Goal: Information Seeking & Learning: Learn about a topic

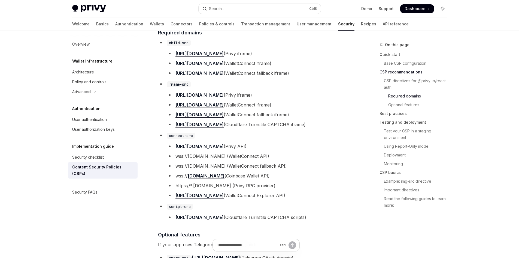
scroll to position [382, 0]
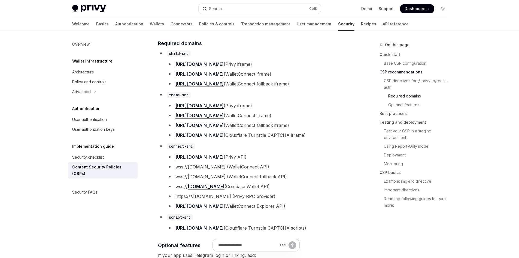
click at [182, 147] on code "connect-src" at bounding box center [181, 146] width 28 height 6
click at [186, 147] on code "connect-src" at bounding box center [181, 146] width 28 height 6
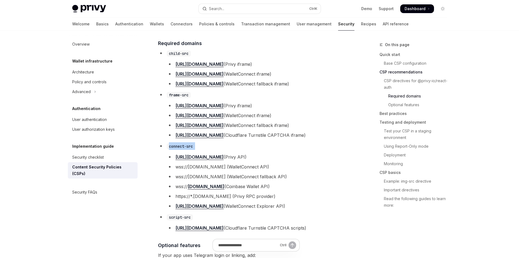
click at [186, 147] on code "connect-src" at bounding box center [181, 146] width 28 height 6
click at [217, 150] on li "connect-src [URL][DOMAIN_NAME] (Privy API) wss://[DOMAIN_NAME] (WalletConnect A…" at bounding box center [256, 176] width 196 height 68
click at [211, 170] on li "wss://[DOMAIN_NAME] (WalletConnect API)" at bounding box center [261, 167] width 188 height 8
click at [212, 170] on li "wss://[DOMAIN_NAME] (WalletConnect API)" at bounding box center [261, 167] width 188 height 8
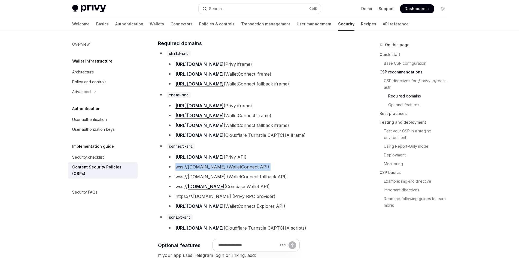
click at [212, 170] on li "wss://[DOMAIN_NAME] (WalletConnect API)" at bounding box center [261, 167] width 188 height 8
click at [222, 170] on li "wss://[DOMAIN_NAME] (WalletConnect API)" at bounding box center [261, 167] width 188 height 8
click at [214, 170] on li "wss://[DOMAIN_NAME] (WalletConnect API)" at bounding box center [261, 167] width 188 height 8
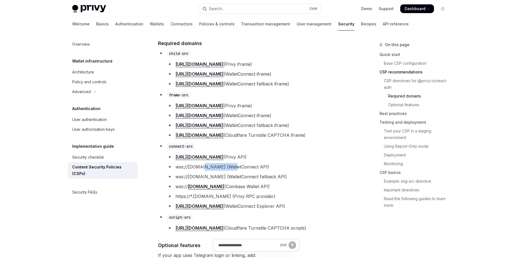
click at [214, 170] on li "wss://[DOMAIN_NAME] (WalletConnect API)" at bounding box center [261, 167] width 188 height 8
click at [222, 170] on li "wss://[DOMAIN_NAME] (WalletConnect API)" at bounding box center [261, 167] width 188 height 8
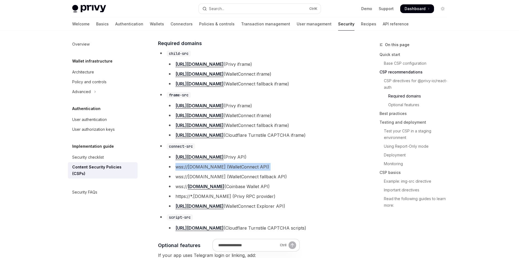
click at [215, 170] on li "wss://[DOMAIN_NAME] (WalletConnect API)" at bounding box center [261, 167] width 188 height 8
click at [224, 170] on li "wss://[DOMAIN_NAME] (WalletConnect API)" at bounding box center [261, 167] width 188 height 8
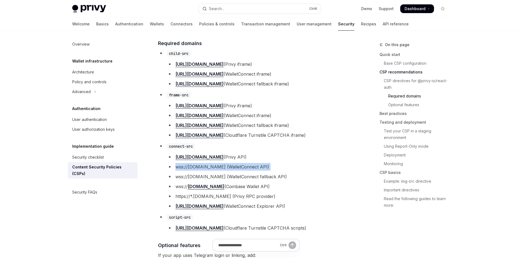
click at [224, 170] on li "wss://[DOMAIN_NAME] (WalletConnect API)" at bounding box center [261, 167] width 188 height 8
click at [213, 176] on li "wss://[DOMAIN_NAME] (WalletConnect fallback API)" at bounding box center [261, 176] width 188 height 8
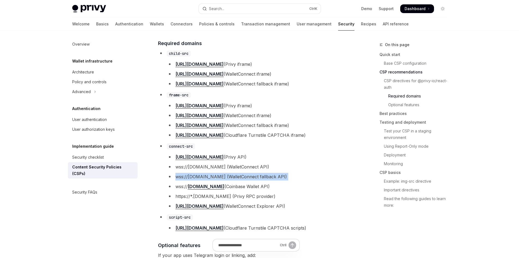
click at [213, 176] on li "wss://[DOMAIN_NAME] (WalletConnect fallback API)" at bounding box center [261, 176] width 188 height 8
click at [252, 187] on li "wss:// [DOMAIN_NAME] (Coinbase Wallet API)" at bounding box center [261, 186] width 188 height 8
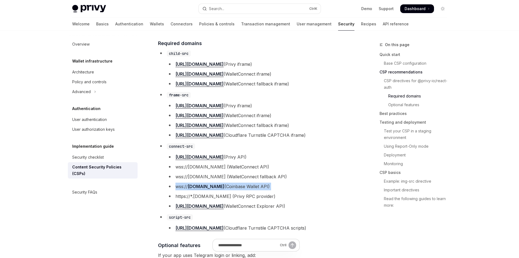
click at [252, 187] on li "wss:// [DOMAIN_NAME] (Coinbase Wallet API)" at bounding box center [261, 186] width 188 height 8
click at [247, 198] on li "https://*.[DOMAIN_NAME] (Privy RPC provider)" at bounding box center [261, 196] width 188 height 8
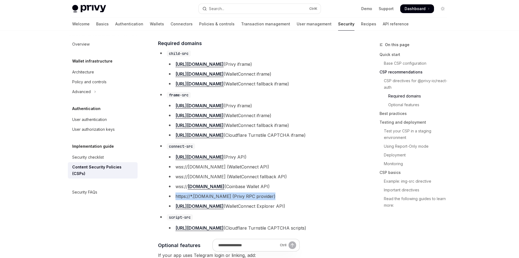
click at [247, 198] on li "https://*.[DOMAIN_NAME] (Privy RPC provider)" at bounding box center [261, 196] width 188 height 8
click at [253, 198] on li "https://*.[DOMAIN_NAME] (Privy RPC provider)" at bounding box center [261, 196] width 188 height 8
click at [258, 198] on li "https://*.[DOMAIN_NAME] (Privy RPC provider)" at bounding box center [261, 196] width 188 height 8
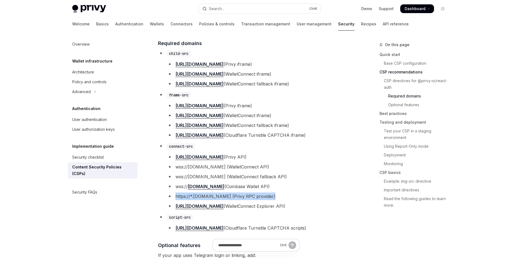
click at [258, 198] on li "https://*.[DOMAIN_NAME] (Privy RPC provider)" at bounding box center [261, 196] width 188 height 8
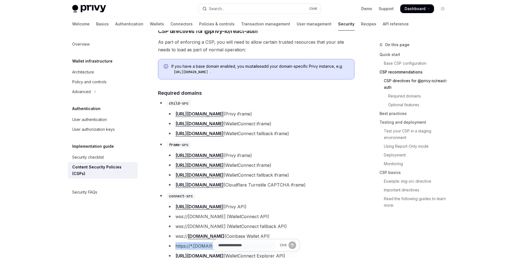
scroll to position [354, 0]
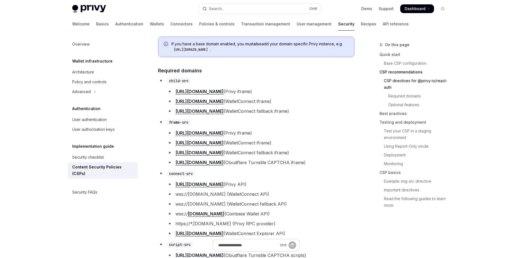
click at [225, 95] on li "[URL][DOMAIN_NAME] (Privy iframe)" at bounding box center [261, 91] width 188 height 8
click at [270, 105] on li "[URL][DOMAIN_NAME] (WalletConnect iframe)" at bounding box center [261, 101] width 188 height 8
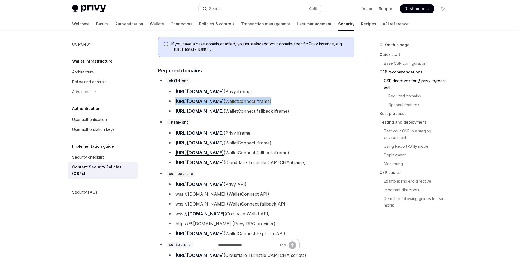
click at [270, 105] on li "[URL][DOMAIN_NAME] (WalletConnect iframe)" at bounding box center [261, 101] width 188 height 8
click at [275, 104] on li "[URL][DOMAIN_NAME] (WalletConnect iframe)" at bounding box center [261, 101] width 188 height 8
click at [284, 105] on li "[URL][DOMAIN_NAME] (WalletConnect iframe)" at bounding box center [261, 101] width 188 height 8
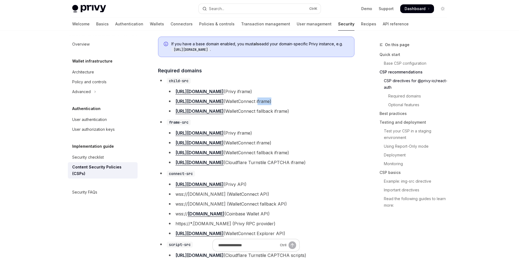
click at [284, 105] on li "[URL][DOMAIN_NAME] (WalletConnect iframe)" at bounding box center [261, 101] width 188 height 8
click at [311, 105] on li "[URL][DOMAIN_NAME] (WalletConnect iframe)" at bounding box center [261, 101] width 188 height 8
click at [276, 164] on li "[URL][DOMAIN_NAME] (Cloudflare Turnstile CAPTCHA iframe)" at bounding box center [261, 162] width 188 height 8
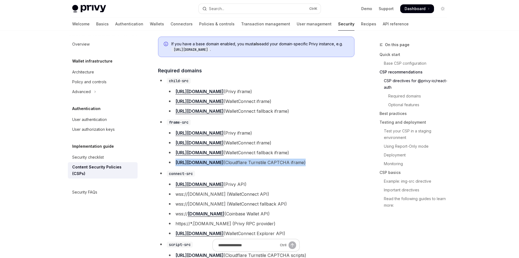
click at [276, 164] on li "[URL][DOMAIN_NAME] (Cloudflare Turnstile CAPTCHA iframe)" at bounding box center [261, 162] width 188 height 8
click at [287, 163] on li "[URL][DOMAIN_NAME] (Cloudflare Turnstile CAPTCHA iframe)" at bounding box center [261, 162] width 188 height 8
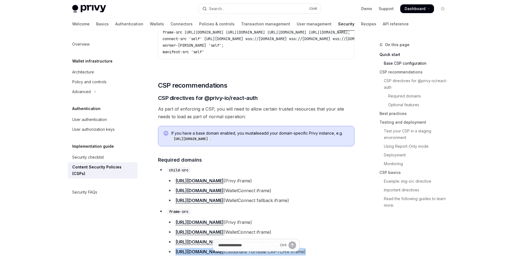
scroll to position [273, 0]
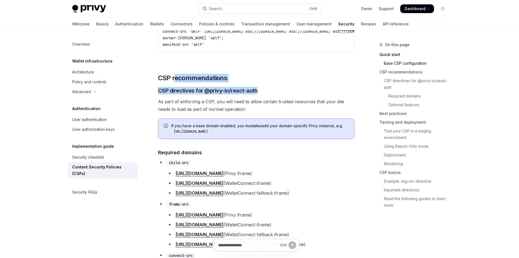
drag, startPoint x: 174, startPoint y: 79, endPoint x: 260, endPoint y: 86, distance: 86.1
click at [276, 82] on h2 "​ CSP recommendations" at bounding box center [256, 78] width 196 height 9
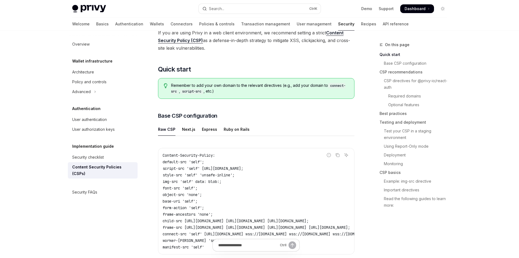
scroll to position [55, 0]
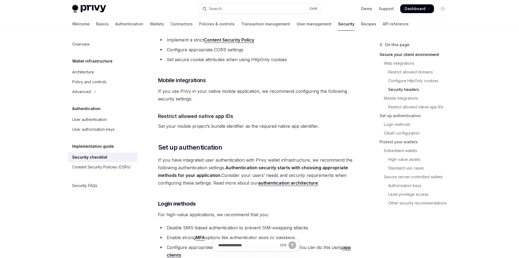
scroll to position [354, 0]
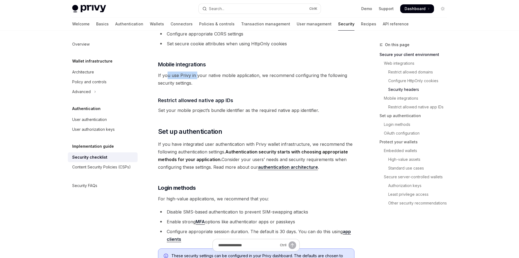
drag, startPoint x: 172, startPoint y: 69, endPoint x: 215, endPoint y: 65, distance: 42.9
click at [205, 71] on span "If you use Privy in your native mobile application, we recommend configuring th…" at bounding box center [256, 78] width 196 height 15
click at [215, 71] on span "If you use Privy in your native mobile application, we recommend configuring th…" at bounding box center [256, 78] width 196 height 15
drag, startPoint x: 199, startPoint y: 65, endPoint x: 225, endPoint y: 66, distance: 26.4
click at [225, 71] on span "If you use Privy in your native mobile application, we recommend configuring th…" at bounding box center [256, 78] width 196 height 15
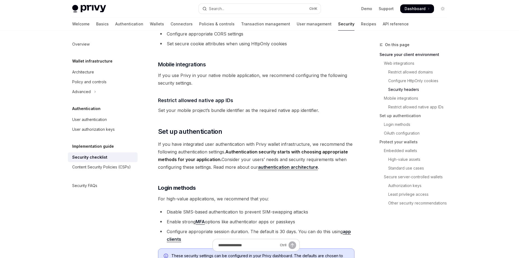
click at [235, 71] on span "If you use Privy in your native mobile application, we recommend configuring th…" at bounding box center [256, 78] width 196 height 15
click at [271, 71] on span "If you use Privy in your native mobile application, we recommend configuring th…" at bounding box center [256, 78] width 196 height 15
click at [277, 71] on span "If you use Privy in your native mobile application, we recommend configuring th…" at bounding box center [256, 78] width 196 height 15
click at [298, 71] on span "If you use Privy in your native mobile application, we recommend configuring th…" at bounding box center [256, 78] width 196 height 15
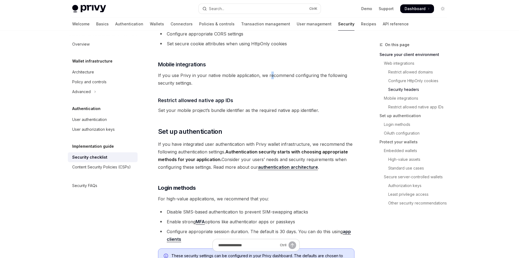
drag, startPoint x: 270, startPoint y: 69, endPoint x: 285, endPoint y: 68, distance: 15.5
click at [275, 71] on span "If you use Privy in your native mobile application, we recommend configuring th…" at bounding box center [256, 78] width 196 height 15
drag, startPoint x: 285, startPoint y: 68, endPoint x: 244, endPoint y: 70, distance: 41.5
click at [284, 71] on span "If you use Privy in your native mobile application, we recommend configuring th…" at bounding box center [256, 78] width 196 height 15
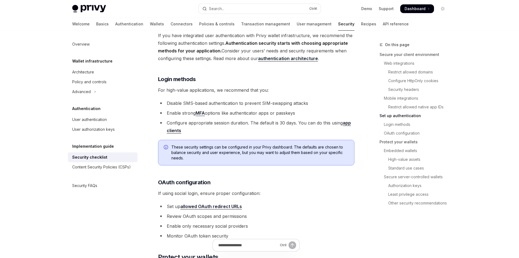
scroll to position [463, 0]
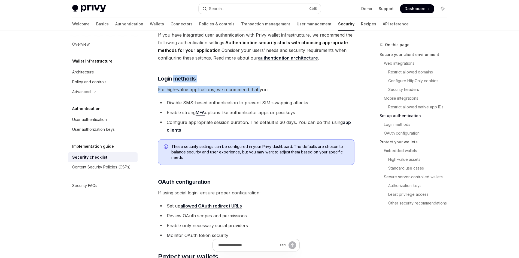
drag, startPoint x: 174, startPoint y: 73, endPoint x: 270, endPoint y: 88, distance: 97.5
click at [232, 99] on li "Disable SMS-based authentication to prevent SIM-swapping attacks" at bounding box center [256, 103] width 196 height 8
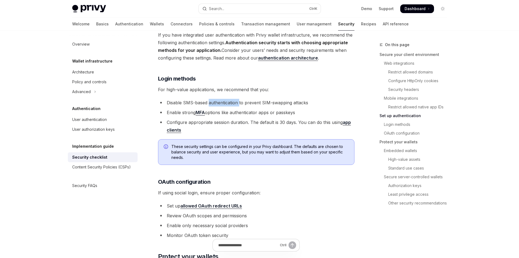
click at [232, 99] on li "Disable SMS-based authentication to prevent SIM-swapping attacks" at bounding box center [256, 103] width 196 height 8
click at [216, 99] on li "Disable SMS-based authentication to prevent SIM-swapping attacks" at bounding box center [256, 103] width 196 height 8
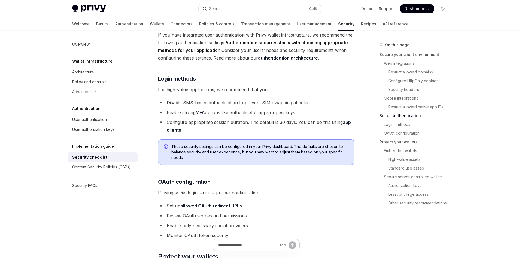
click at [255, 99] on li "Disable SMS-based authentication to prevent SIM-swapping attacks" at bounding box center [256, 103] width 196 height 8
click at [258, 99] on li "Disable SMS-based authentication to prevent SIM-swapping attacks" at bounding box center [256, 103] width 196 height 8
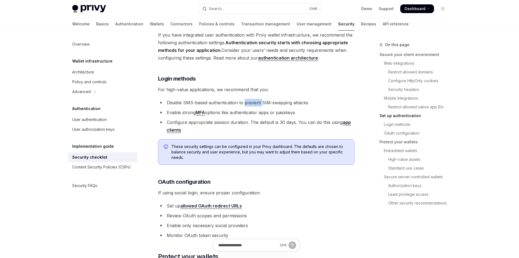
click at [258, 99] on li "Disable SMS-based authentication to prevent SIM-swapping attacks" at bounding box center [256, 103] width 196 height 8
click at [216, 108] on li "Enable strong MFA options like authenticator apps or passkeys" at bounding box center [256, 112] width 196 height 8
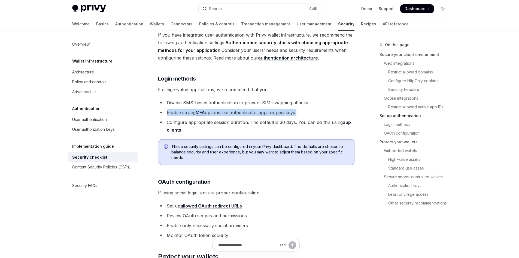
click at [221, 108] on li "Enable strong MFA options like authenticator apps or passkeys" at bounding box center [256, 112] width 196 height 8
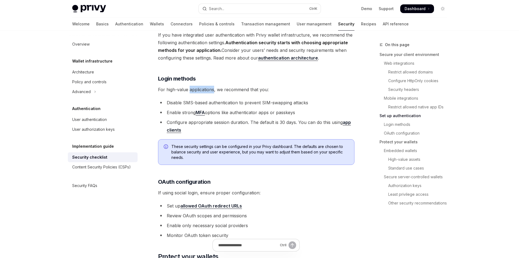
click at [213, 86] on span "For high-value applications, we recommend that you:" at bounding box center [256, 90] width 196 height 8
click at [234, 108] on li "Enable strong MFA options like authenticator apps or passkeys" at bounding box center [256, 112] width 196 height 8
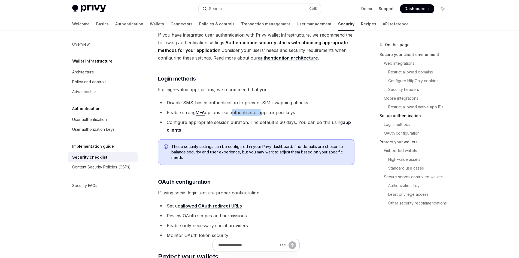
click at [234, 108] on li "Enable strong MFA options like authenticator apps or passkeys" at bounding box center [256, 112] width 196 height 8
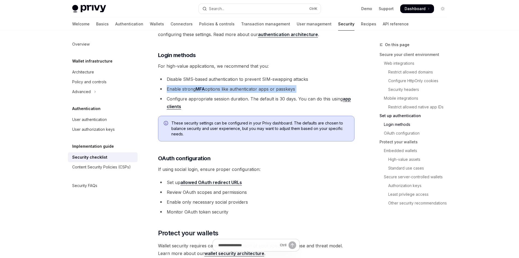
scroll to position [627, 0]
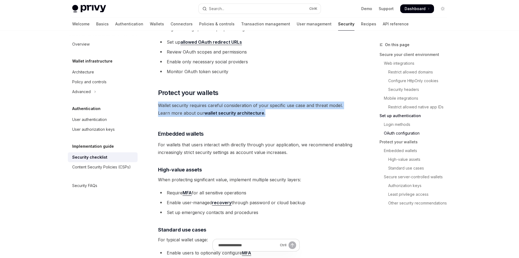
drag, startPoint x: 160, startPoint y: 97, endPoint x: 291, endPoint y: 106, distance: 131.4
click at [291, 106] on span "Wallet security requires careful consideration of your specific use case and th…" at bounding box center [256, 108] width 196 height 15
drag, startPoint x: 285, startPoint y: 106, endPoint x: 174, endPoint y: 100, distance: 111.1
click at [174, 101] on span "Wallet security requires careful consideration of your specific use case and th…" at bounding box center [256, 108] width 196 height 15
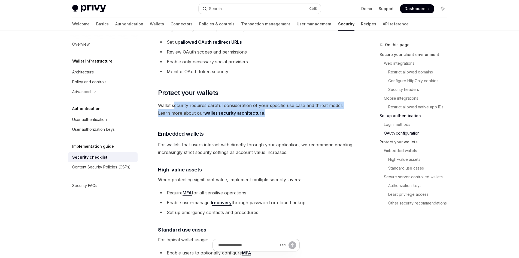
click at [174, 101] on span "Wallet security requires careful consideration of your specific use case and th…" at bounding box center [256, 108] width 196 height 15
drag, startPoint x: 168, startPoint y: 101, endPoint x: 300, endPoint y: 105, distance: 131.7
click at [298, 105] on span "Wallet security requires careful consideration of your specific use case and th…" at bounding box center [256, 108] width 196 height 15
click at [300, 105] on span "Wallet security requires careful consideration of your specific use case and th…" at bounding box center [256, 108] width 196 height 15
drag, startPoint x: 266, startPoint y: 105, endPoint x: 175, endPoint y: 99, distance: 91.5
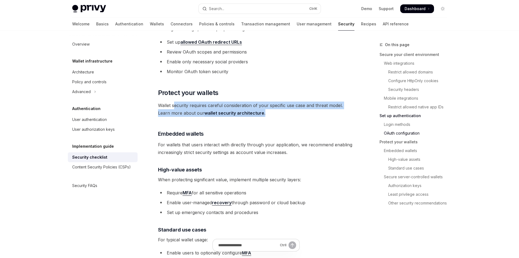
click at [175, 101] on span "Wallet security requires careful consideration of your specific use case and th…" at bounding box center [256, 108] width 196 height 15
drag, startPoint x: 156, startPoint y: 99, endPoint x: 276, endPoint y: 107, distance: 119.8
click at [276, 106] on div "Implementation guide Security checklist OpenAI Open in ChatGPT OpenAI Open in C…" at bounding box center [205, 150] width 301 height 1470
click at [276, 107] on span "Wallet security requires careful consideration of your specific use case and th…" at bounding box center [256, 108] width 196 height 15
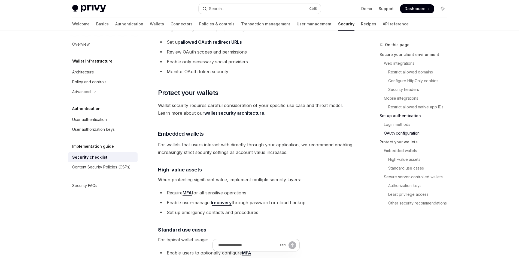
click at [227, 110] on link "wallet security architecture" at bounding box center [234, 113] width 60 height 6
type textarea "*"
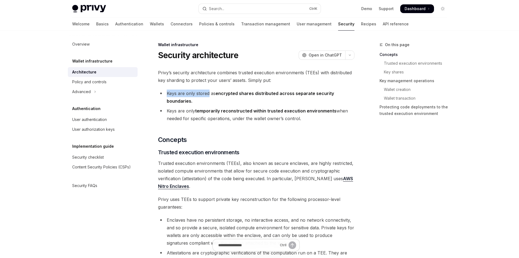
drag, startPoint x: 183, startPoint y: 92, endPoint x: 215, endPoint y: 98, distance: 31.8
click at [211, 97] on li "Keys are only stored as encrypted shares distributed across separate security b…" at bounding box center [256, 96] width 196 height 15
click at [215, 98] on li "Keys are only stored as encrypted shares distributed across separate security b…" at bounding box center [256, 96] width 196 height 15
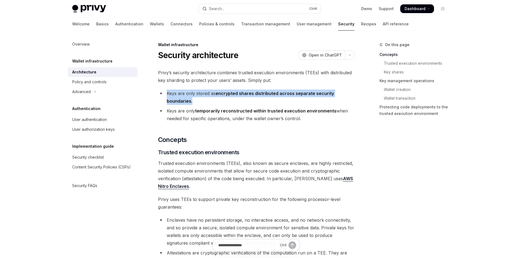
drag, startPoint x: 201, startPoint y: 98, endPoint x: 168, endPoint y: 93, distance: 34.1
click at [168, 93] on li "Keys are only stored as encrypted shares distributed across separate security b…" at bounding box center [256, 96] width 196 height 15
drag, startPoint x: 168, startPoint y: 93, endPoint x: 219, endPoint y: 96, distance: 51.6
click at [219, 96] on li "Keys are only stored as encrypted shares distributed across separate security b…" at bounding box center [256, 96] width 196 height 15
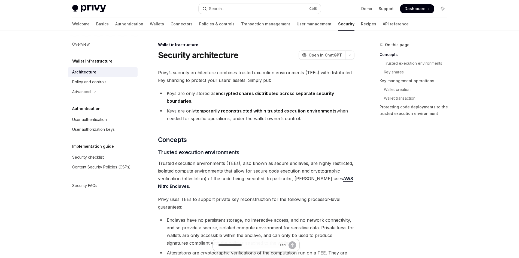
click at [226, 98] on li "Keys are only stored as encrypted shares distributed across separate security b…" at bounding box center [256, 96] width 196 height 15
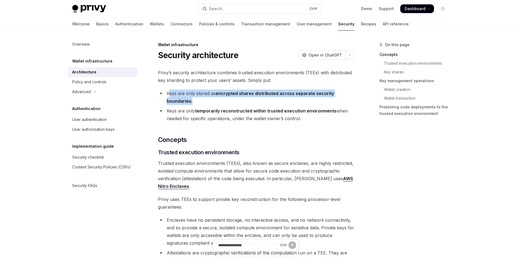
drag, startPoint x: 218, startPoint y: 98, endPoint x: 169, endPoint y: 92, distance: 49.1
click at [170, 92] on li "Keys are only stored as encrypted shares distributed across separate security b…" at bounding box center [256, 96] width 196 height 15
click at [169, 92] on li "Keys are only stored as encrypted shares distributed across separate security b…" at bounding box center [256, 96] width 196 height 15
drag, startPoint x: 168, startPoint y: 92, endPoint x: 231, endPoint y: 99, distance: 62.8
click at [226, 98] on li "Keys are only stored as encrypted shares distributed across separate security b…" at bounding box center [256, 96] width 196 height 15
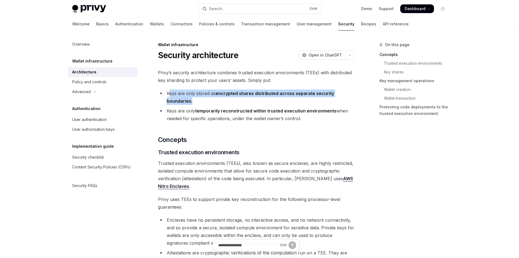
click at [231, 99] on li "Keys are only stored as encrypted shares distributed across separate security b…" at bounding box center [256, 96] width 196 height 15
drag, startPoint x: 193, startPoint y: 96, endPoint x: 165, endPoint y: 91, distance: 28.8
click at [165, 92] on li "Keys are only stored as encrypted shares distributed across separate security b…" at bounding box center [256, 96] width 196 height 15
click at [165, 91] on li "Keys are only stored as encrypted shares distributed across separate security b…" at bounding box center [256, 96] width 196 height 15
drag, startPoint x: 167, startPoint y: 93, endPoint x: 235, endPoint y: 100, distance: 68.2
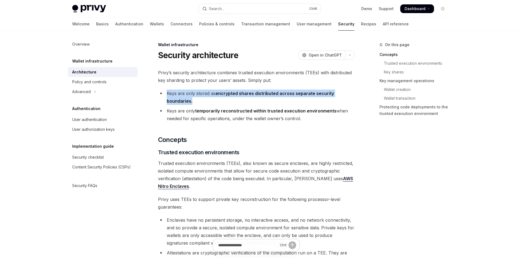
click at [232, 99] on li "Keys are only stored as encrypted shares distributed across separate security b…" at bounding box center [256, 96] width 196 height 15
click at [235, 100] on li "Keys are only stored as encrypted shares distributed across separate security b…" at bounding box center [256, 96] width 196 height 15
drag, startPoint x: 193, startPoint y: 99, endPoint x: 164, endPoint y: 93, distance: 29.9
click at [165, 94] on li "Keys are only stored as encrypted shares distributed across separate security b…" at bounding box center [256, 96] width 196 height 15
click at [164, 93] on li "Keys are only stored as encrypted shares distributed across separate security b…" at bounding box center [256, 96] width 196 height 15
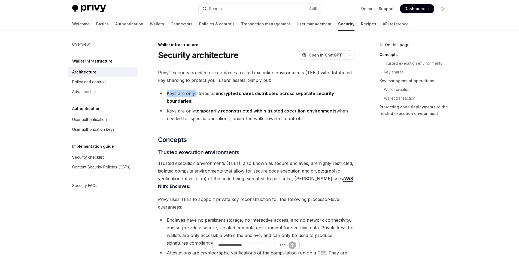
drag, startPoint x: 164, startPoint y: 93, endPoint x: 205, endPoint y: 98, distance: 41.4
click at [202, 97] on li "Keys are only stored as encrypted shares distributed across separate security b…" at bounding box center [256, 96] width 196 height 15
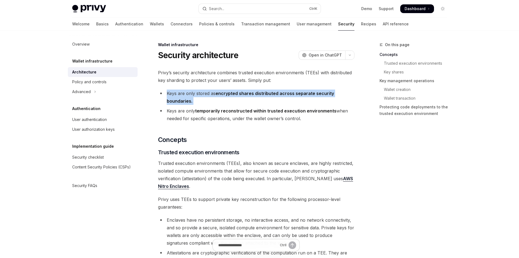
click at [209, 99] on li "Keys are only stored as encrypted shares distributed across separate security b…" at bounding box center [256, 96] width 196 height 15
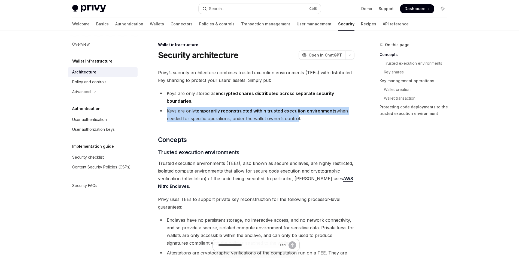
drag, startPoint x: 168, startPoint y: 110, endPoint x: 295, endPoint y: 120, distance: 128.2
click at [295, 120] on li "Keys are only temporarily reconstructed within trusted execution environments w…" at bounding box center [256, 114] width 196 height 15
drag, startPoint x: 311, startPoint y: 120, endPoint x: 169, endPoint y: 110, distance: 142.6
click at [169, 110] on li "Keys are only temporarily reconstructed within trusted execution environments w…" at bounding box center [256, 114] width 196 height 15
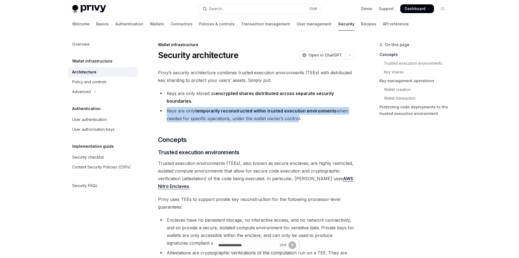
click at [169, 110] on li "Keys are only temporarily reconstructed within trusted execution environments w…" at bounding box center [256, 114] width 196 height 15
drag, startPoint x: 168, startPoint y: 111, endPoint x: 311, endPoint y: 118, distance: 143.8
click at [311, 118] on li "Keys are only temporarily reconstructed within trusted execution environments w…" at bounding box center [256, 114] width 196 height 15
drag, startPoint x: 311, startPoint y: 118, endPoint x: 167, endPoint y: 111, distance: 145.2
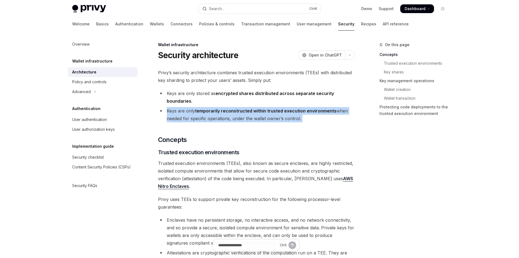
click at [167, 111] on li "Keys are only temporarily reconstructed within trusted execution environments w…" at bounding box center [256, 114] width 196 height 15
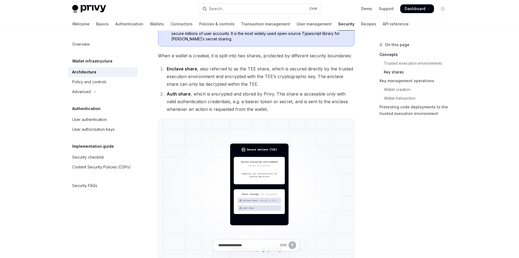
scroll to position [273, 0]
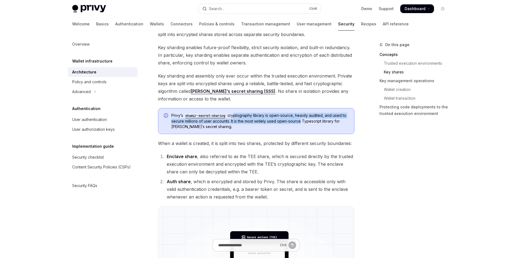
drag, startPoint x: 246, startPoint y: 114, endPoint x: 305, endPoint y: 122, distance: 59.6
click at [304, 122] on span "Privy’s shamir-secret-sharing cryptography library is open-source, heavily audi…" at bounding box center [259, 121] width 177 height 17
click at [305, 122] on span "Privy’s shamir-secret-sharing cryptography library is open-source, heavily audi…" at bounding box center [259, 121] width 177 height 17
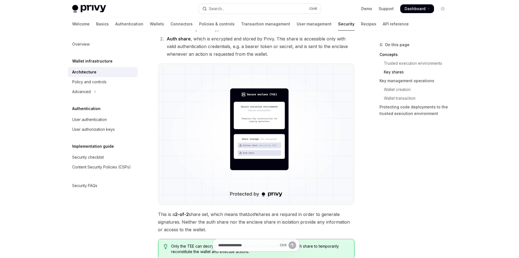
scroll to position [409, 0]
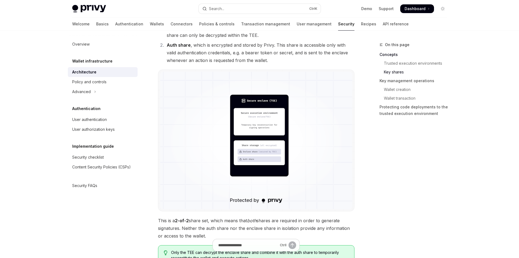
click at [253, 131] on img at bounding box center [256, 140] width 192 height 137
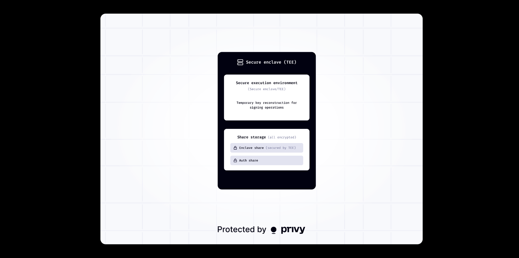
click at [276, 114] on img at bounding box center [261, 129] width 322 height 230
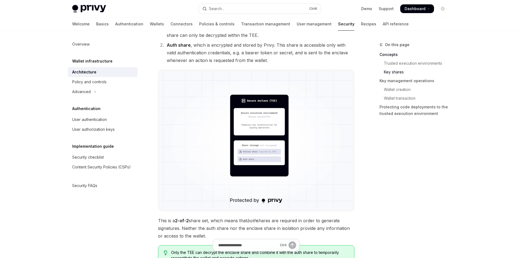
click at [395, 135] on div "On this page Concepts Trusted execution environments Key shares Key management …" at bounding box center [410, 149] width 83 height 216
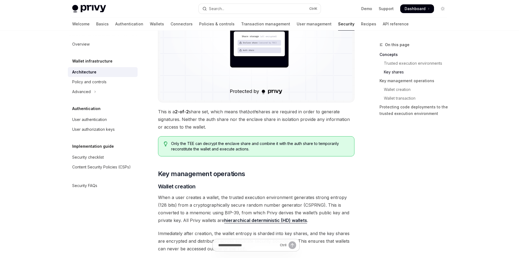
scroll to position [518, 0]
click at [186, 119] on span "This is a 2-of-2 share set, which means that both shares are required in order …" at bounding box center [256, 118] width 196 height 23
click at [198, 117] on span "This is a 2-of-2 share set, which means that both shares are required in order …" at bounding box center [256, 118] width 196 height 23
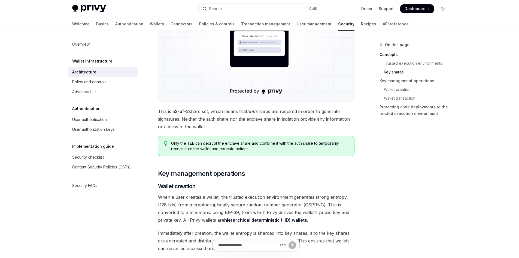
click at [198, 117] on span "This is a 2-of-2 share set, which means that both shares are required in order …" at bounding box center [256, 118] width 196 height 23
click at [219, 117] on span "This is a 2-of-2 share set, which means that both shares are required in order …" at bounding box center [256, 118] width 196 height 23
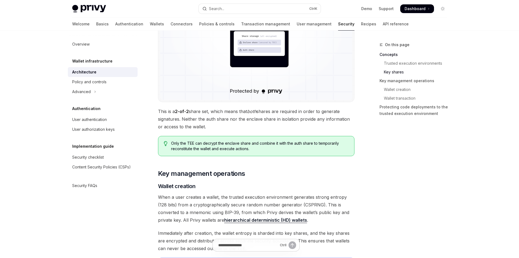
click at [211, 117] on span "This is a 2-of-2 share set, which means that both shares are required in order …" at bounding box center [256, 118] width 196 height 23
drag, startPoint x: 211, startPoint y: 117, endPoint x: 256, endPoint y: 119, distance: 44.5
click at [212, 117] on span "This is a 2-of-2 share set, which means that both shares are required in order …" at bounding box center [256, 118] width 196 height 23
click at [258, 119] on span "This is a 2-of-2 share set, which means that both shares are required in order …" at bounding box center [256, 118] width 196 height 23
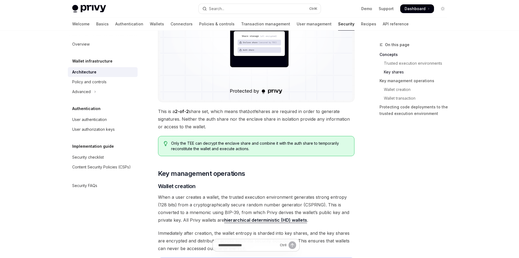
click at [258, 119] on span "This is a 2-of-2 share set, which means that both shares are required in order …" at bounding box center [256, 118] width 196 height 23
click at [242, 119] on span "This is a 2-of-2 share set, which means that both shares are required in order …" at bounding box center [256, 118] width 196 height 23
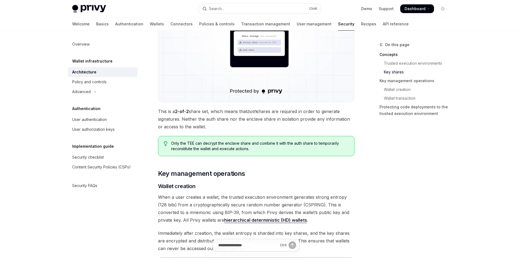
click at [267, 119] on span "This is a 2-of-2 share set, which means that both shares are required in order …" at bounding box center [256, 118] width 196 height 23
click at [255, 117] on span "This is a 2-of-2 share set, which means that both shares are required in order …" at bounding box center [256, 118] width 196 height 23
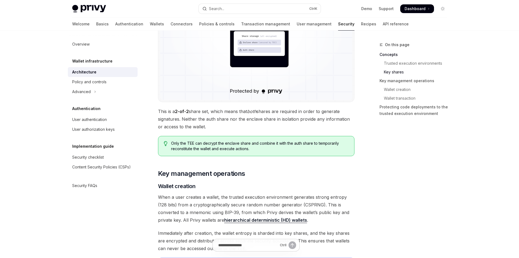
click at [255, 117] on span "This is a 2-of-2 share set, which means that both shares are required in order …" at bounding box center [256, 118] width 196 height 23
click at [263, 116] on span "This is a 2-of-2 share set, which means that both shares are required in order …" at bounding box center [256, 118] width 196 height 23
click at [234, 113] on span "This is a 2-of-2 share set, which means that both shares are required in order …" at bounding box center [256, 118] width 196 height 23
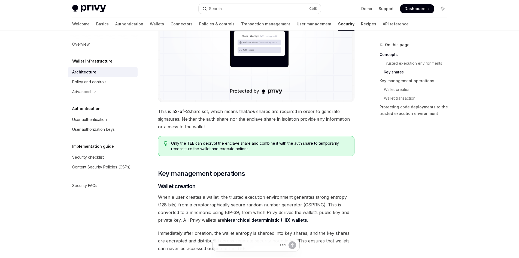
click at [234, 113] on span "This is a 2-of-2 share set, which means that both shares are required in order …" at bounding box center [256, 118] width 196 height 23
click at [224, 118] on span "This is a 2-of-2 share set, which means that both shares are required in order …" at bounding box center [256, 118] width 196 height 23
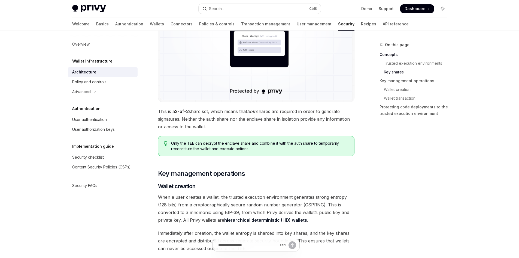
click at [230, 116] on span "This is a 2-of-2 share set, which means that both shares are required in order …" at bounding box center [256, 118] width 196 height 23
click at [217, 117] on span "This is a 2-of-2 share set, which means that both shares are required in order …" at bounding box center [256, 118] width 196 height 23
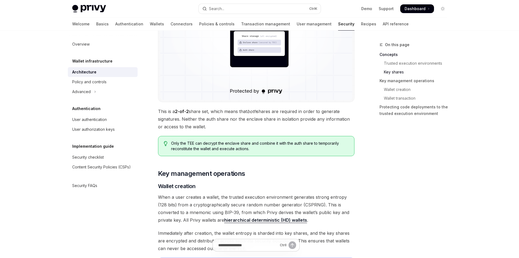
click at [217, 117] on span "This is a 2-of-2 share set, which means that both shares are required in order …" at bounding box center [256, 118] width 196 height 23
click at [241, 118] on span "This is a 2-of-2 share set, which means that both shares are required in order …" at bounding box center [256, 118] width 196 height 23
click at [218, 117] on span "This is a 2-of-2 share set, which means that both shares are required in order …" at bounding box center [256, 118] width 196 height 23
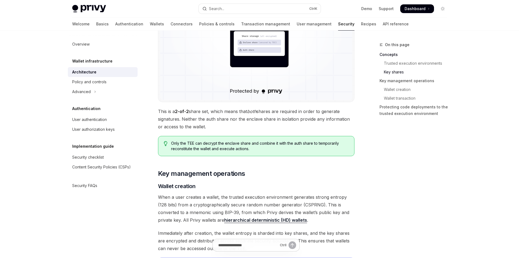
click at [218, 117] on span "This is a 2-of-2 share set, which means that both shares are required in order …" at bounding box center [256, 118] width 196 height 23
click at [213, 118] on span "This is a 2-of-2 share set, which means that both shares are required in order …" at bounding box center [256, 118] width 196 height 23
drag, startPoint x: 199, startPoint y: 119, endPoint x: 226, endPoint y: 118, distance: 27.8
click at [223, 118] on span "This is a 2-of-2 share set, which means that both shares are required in order …" at bounding box center [256, 118] width 196 height 23
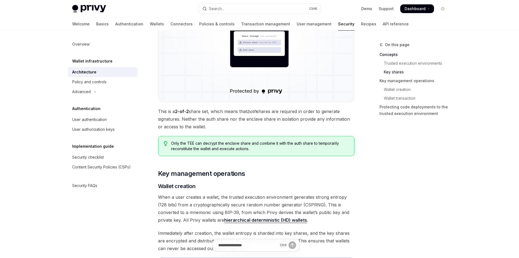
click at [226, 118] on span "This is a 2-of-2 share set, which means that both shares are required in order …" at bounding box center [256, 118] width 196 height 23
drag, startPoint x: 183, startPoint y: 119, endPoint x: 244, endPoint y: 124, distance: 61.3
click at [244, 124] on span "This is a 2-of-2 share set, which means that both shares are required in order …" at bounding box center [256, 118] width 196 height 23
drag, startPoint x: 230, startPoint y: 125, endPoint x: 161, endPoint y: 112, distance: 70.7
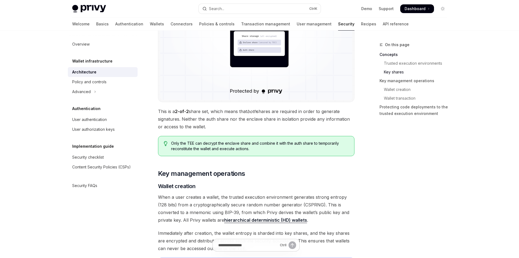
click at [161, 112] on span "This is a 2-of-2 share set, which means that both shares are required in order …" at bounding box center [256, 118] width 196 height 23
drag, startPoint x: 158, startPoint y: 112, endPoint x: 258, endPoint y: 128, distance: 101.3
click at [258, 128] on span "This is a 2-of-2 share set, which means that both shares are required in order …" at bounding box center [256, 118] width 196 height 23
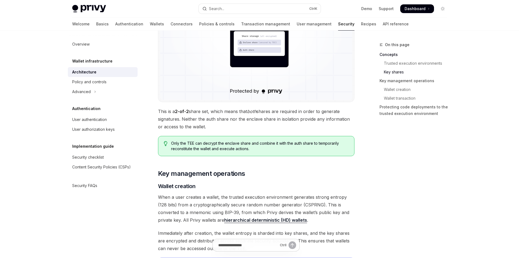
drag, startPoint x: 250, startPoint y: 127, endPoint x: 168, endPoint y: 113, distance: 82.9
click at [168, 113] on span "This is a 2-of-2 share set, which means that both shares are required in order …" at bounding box center [256, 118] width 196 height 23
drag, startPoint x: 162, startPoint y: 113, endPoint x: 262, endPoint y: 127, distance: 100.6
click at [241, 123] on span "This is a 2-of-2 share set, which means that both shares are required in order …" at bounding box center [256, 118] width 196 height 23
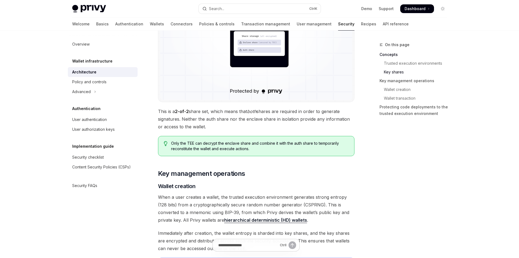
click at [262, 127] on span "This is a 2-of-2 share set, which means that both shares are required in order …" at bounding box center [256, 118] width 196 height 23
drag, startPoint x: 240, startPoint y: 125, endPoint x: 161, endPoint y: 113, distance: 79.6
click at [161, 113] on span "This is a 2-of-2 share set, which means that both shares are required in order …" at bounding box center [256, 118] width 196 height 23
drag, startPoint x: 154, startPoint y: 113, endPoint x: 232, endPoint y: 123, distance: 79.4
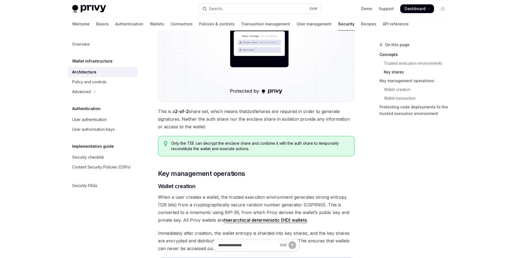
click at [230, 123] on div "Wallet infrastructure Security architecture OpenAI Open in ChatGPT OpenAI Open …" at bounding box center [205, 194] width 301 height 1340
click at [232, 123] on span "This is a 2-of-2 share set, which means that both shares are required in order …" at bounding box center [256, 118] width 196 height 23
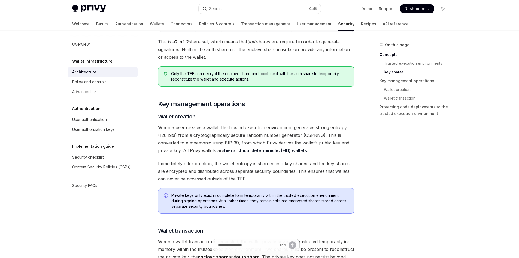
scroll to position [627, 0]
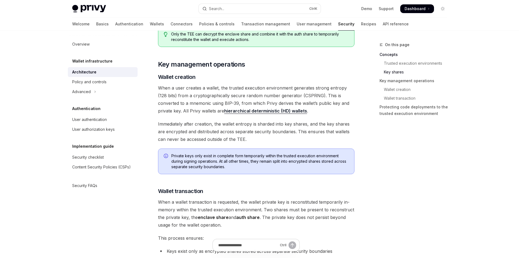
drag, startPoint x: 180, startPoint y: 66, endPoint x: 271, endPoint y: 83, distance: 92.3
click at [270, 82] on div "Privy’s security architecture combines trusted execution environments (TEEs) wi…" at bounding box center [256, 54] width 196 height 1225
click at [271, 83] on div "Privy’s security architecture combines trusted execution environments (TEEs) wi…" at bounding box center [256, 54] width 196 height 1225
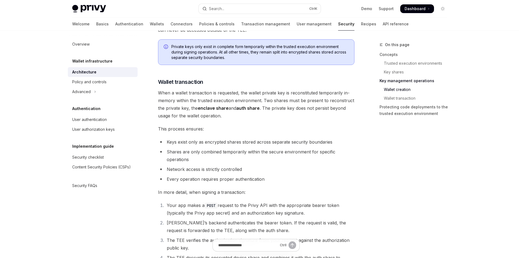
scroll to position [600, 0]
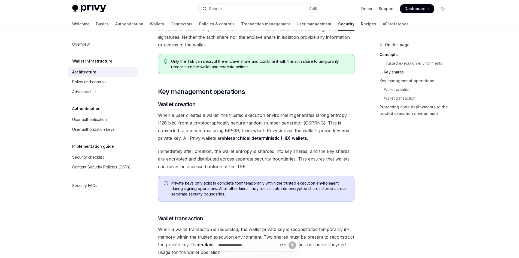
drag, startPoint x: 159, startPoint y: 114, endPoint x: 348, endPoint y: 137, distance: 190.2
click at [348, 137] on span "When a user creates a wallet, the trusted execution environment generates stron…" at bounding box center [256, 126] width 196 height 31
drag, startPoint x: 304, startPoint y: 135, endPoint x: 187, endPoint y: 114, distance: 119.0
click at [187, 114] on span "When a user creates a wallet, the trusted execution environment generates stron…" at bounding box center [256, 126] width 196 height 31
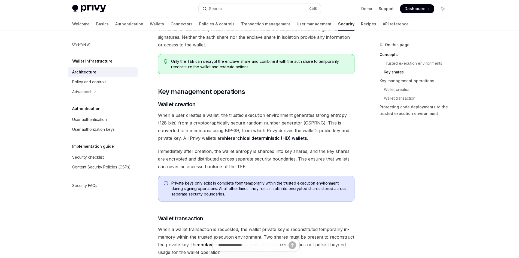
click at [187, 114] on span "When a user creates a wallet, the trusted execution environment generates stron…" at bounding box center [256, 126] width 196 height 31
drag, startPoint x: 178, startPoint y: 114, endPoint x: 307, endPoint y: 114, distance: 128.4
click at [288, 113] on span "When a user creates a wallet, the trusted execution environment generates stron…" at bounding box center [256, 126] width 196 height 31
click at [307, 114] on span "When a user creates a wallet, the trusted execution environment generates stron…" at bounding box center [256, 126] width 196 height 31
drag, startPoint x: 329, startPoint y: 114, endPoint x: 342, endPoint y: 115, distance: 12.6
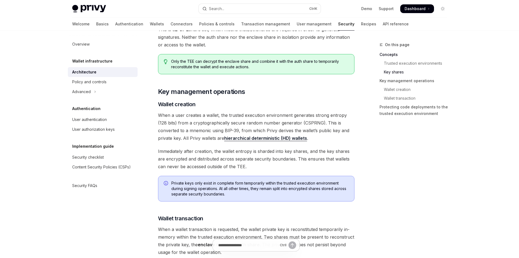
click at [342, 115] on span "When a user creates a wallet, the trusted execution environment generates stron…" at bounding box center [256, 126] width 196 height 31
drag, startPoint x: 168, startPoint y: 123, endPoint x: 215, endPoint y: 122, distance: 46.3
click at [207, 122] on span "When a user creates a wallet, the trusted execution environment generates stron…" at bounding box center [256, 126] width 196 height 31
click at [217, 122] on span "When a user creates a wallet, the trusted execution environment generates stron…" at bounding box center [256, 126] width 196 height 31
drag, startPoint x: 205, startPoint y: 122, endPoint x: 249, endPoint y: 123, distance: 44.7
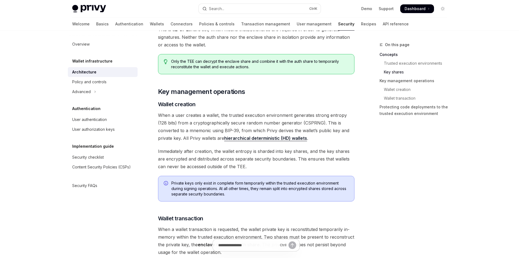
click at [241, 123] on span "When a user creates a wallet, the trusted execution environment generates stron…" at bounding box center [256, 126] width 196 height 31
click at [253, 124] on span "When a user creates a wallet, the trusted execution environment generates stron…" at bounding box center [256, 126] width 196 height 31
drag, startPoint x: 235, startPoint y: 123, endPoint x: 270, endPoint y: 123, distance: 34.6
click at [264, 123] on span "When a user creates a wallet, the trusted execution environment generates stron…" at bounding box center [256, 126] width 196 height 31
click at [272, 123] on span "When a user creates a wallet, the trusted execution environment generates stron…" at bounding box center [256, 126] width 196 height 31
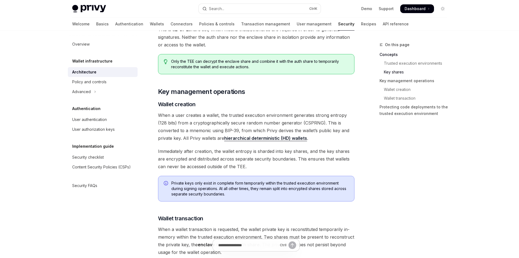
drag, startPoint x: 243, startPoint y: 122, endPoint x: 290, endPoint y: 123, distance: 47.7
click at [282, 122] on span "When a user creates a wallet, the trusted execution environment generates stron…" at bounding box center [256, 126] width 196 height 31
click at [295, 123] on span "When a user creates a wallet, the trusted execution environment generates stron…" at bounding box center [256, 126] width 196 height 31
drag, startPoint x: 270, startPoint y: 122, endPoint x: 294, endPoint y: 122, distance: 24.3
click at [287, 122] on span "When a user creates a wallet, the trusted execution environment generates stron…" at bounding box center [256, 126] width 196 height 31
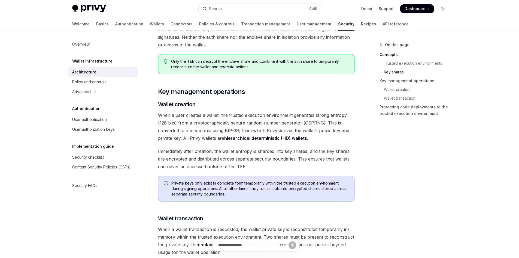
click at [294, 122] on span "When a user creates a wallet, the trusted execution environment generates stron…" at bounding box center [256, 126] width 196 height 31
click at [300, 122] on span "When a user creates a wallet, the trusted execution environment generates stron…" at bounding box center [256, 126] width 196 height 31
drag, startPoint x: 316, startPoint y: 135, endPoint x: 157, endPoint y: 114, distance: 161.0
click at [157, 114] on div "Wallet infrastructure Security architecture OpenAI Open in ChatGPT OpenAI Open …" at bounding box center [205, 112] width 301 height 1340
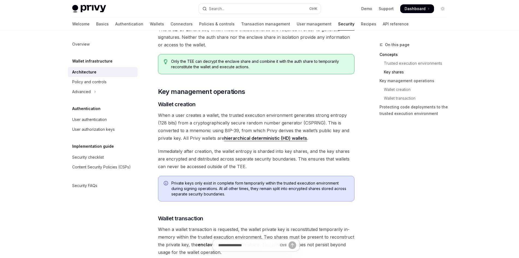
drag, startPoint x: 157, startPoint y: 114, endPoint x: 161, endPoint y: 114, distance: 3.8
click at [157, 114] on div "Wallet infrastructure Security architecture OpenAI Open in ChatGPT OpenAI Open …" at bounding box center [205, 112] width 301 height 1340
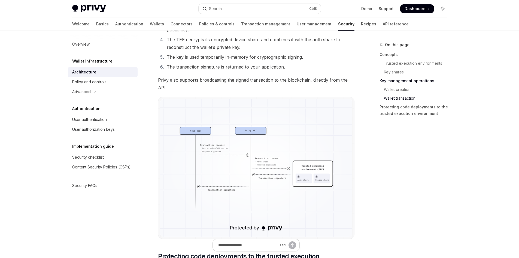
scroll to position [954, 0]
click at [255, 141] on img at bounding box center [256, 167] width 192 height 137
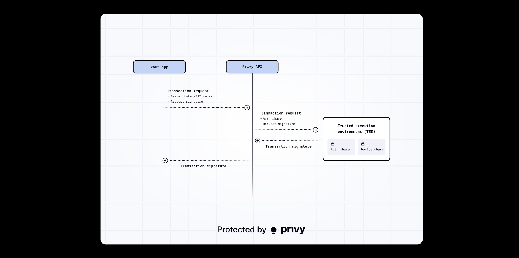
click at [322, 99] on img at bounding box center [261, 129] width 322 height 230
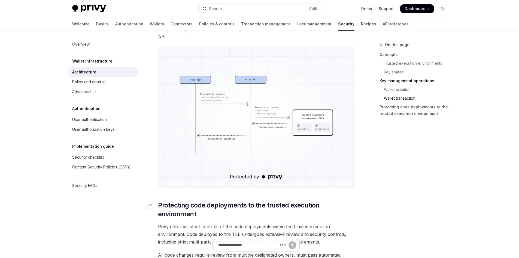
scroll to position [1117, 0]
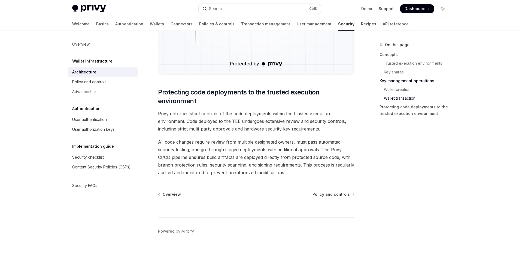
drag, startPoint x: 191, startPoint y: 94, endPoint x: 234, endPoint y: 102, distance: 43.4
click at [233, 103] on span "Protecting code deployments to the trusted execution environment" at bounding box center [256, 96] width 196 height 17
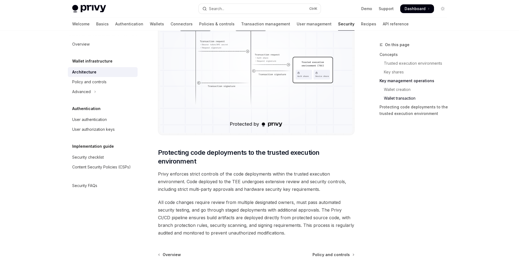
scroll to position [1097, 0]
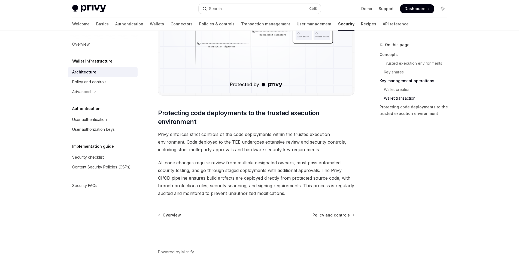
click at [190, 132] on span "Privy enforces strict controls of the code deployments within the trusted execu…" at bounding box center [256, 141] width 196 height 23
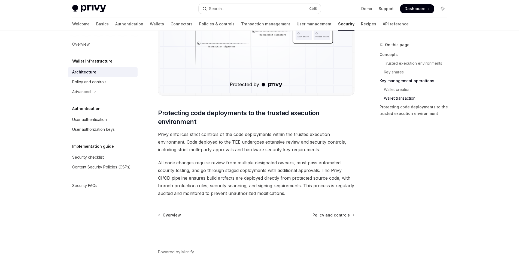
click at [190, 132] on span "Privy enforces strict controls of the code deployments within the trusted execu…" at bounding box center [256, 141] width 196 height 23
click at [208, 134] on span "Privy enforces strict controls of the code deployments within the trusted execu…" at bounding box center [256, 141] width 196 height 23
click at [207, 137] on span "Privy enforces strict controls of the code deployments within the trusted execu…" at bounding box center [256, 141] width 196 height 23
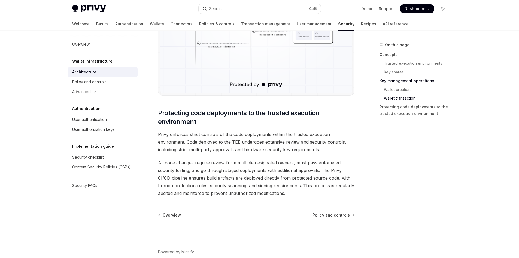
click at [207, 137] on span "Privy enforces strict controls of the code deployments within the trusted execu…" at bounding box center [256, 141] width 196 height 23
click at [205, 168] on span "All code changes require review from multiple designated owners, must pass auto…" at bounding box center [256, 178] width 196 height 38
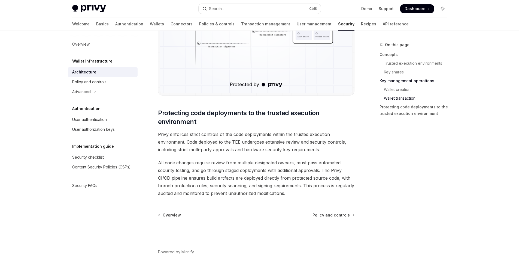
click at [216, 166] on span "All code changes require review from multiple designated owners, must pass auto…" at bounding box center [256, 178] width 196 height 38
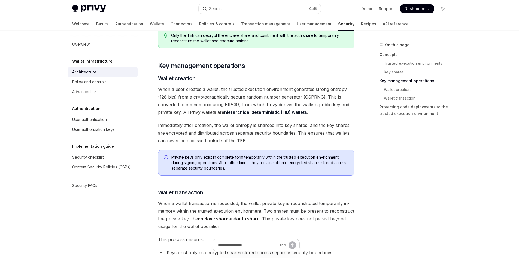
scroll to position [552, 0]
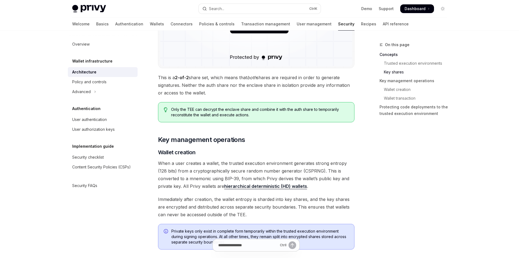
click at [204, 202] on span "Immediately after creation, the wallet entropy is sharded into key shares, and …" at bounding box center [256, 206] width 196 height 23
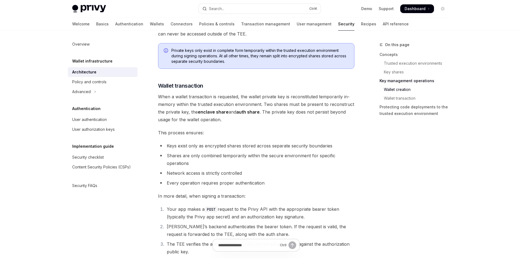
scroll to position [742, 0]
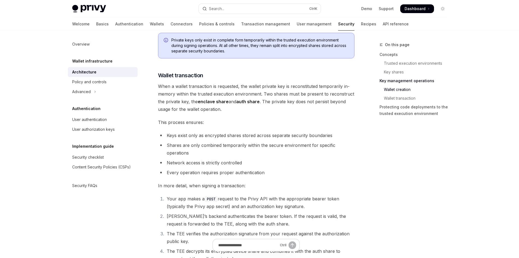
click at [194, 96] on span "When a wallet transaction is requested, the wallet private key is reconstituted…" at bounding box center [256, 97] width 196 height 31
click at [213, 94] on span "When a wallet transaction is requested, the wallet private key is reconstituted…" at bounding box center [256, 97] width 196 height 31
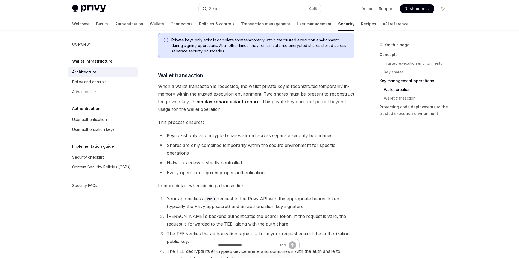
click at [213, 94] on span "When a wallet transaction is requested, the wallet private key is reconstituted…" at bounding box center [256, 97] width 196 height 31
click at [194, 93] on span "When a wallet transaction is requested, the wallet private key is reconstituted…" at bounding box center [256, 97] width 196 height 31
click at [206, 90] on span "When a wallet transaction is requested, the wallet private key is reconstituted…" at bounding box center [256, 97] width 196 height 31
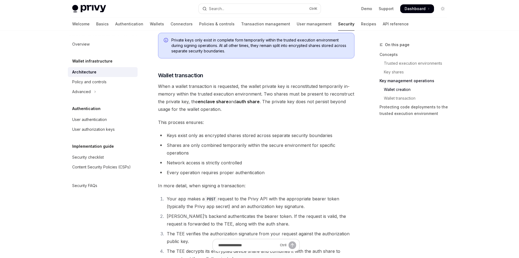
click at [206, 90] on span "When a wallet transaction is requested, the wallet private key is reconstituted…" at bounding box center [256, 97] width 196 height 31
click at [234, 94] on span "When a wallet transaction is requested, the wallet private key is reconstituted…" at bounding box center [256, 97] width 196 height 31
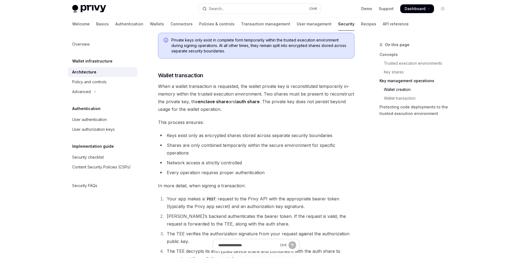
click at [238, 94] on span "When a wallet transaction is requested, the wallet private key is reconstituted…" at bounding box center [256, 97] width 196 height 31
click at [270, 91] on span "When a wallet transaction is requested, the wallet private key is reconstituted…" at bounding box center [256, 97] width 196 height 31
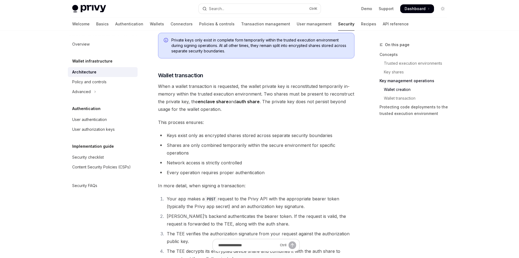
click at [270, 91] on span "When a wallet transaction is requested, the wallet private key is reconstituted…" at bounding box center [256, 97] width 196 height 31
click at [258, 91] on span "When a wallet transaction is requested, the wallet private key is reconstituted…" at bounding box center [256, 97] width 196 height 31
click at [197, 90] on span "When a wallet transaction is requested, the wallet private key is reconstituted…" at bounding box center [256, 97] width 196 height 31
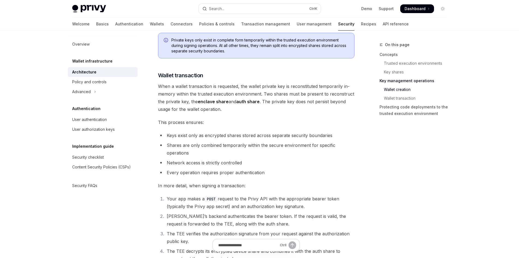
click at [197, 90] on span "When a wallet transaction is requested, the wallet private key is reconstituted…" at bounding box center [256, 97] width 196 height 31
click at [199, 93] on span "When a wallet transaction is requested, the wallet private key is reconstituted…" at bounding box center [256, 97] width 196 height 31
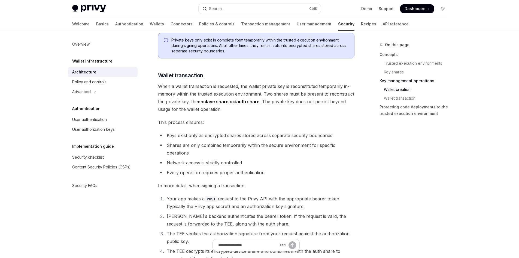
click at [189, 94] on span "When a wallet transaction is requested, the wallet private key is reconstituted…" at bounding box center [256, 97] width 196 height 31
click at [211, 94] on span "When a wallet transaction is requested, the wallet private key is reconstituted…" at bounding box center [256, 97] width 196 height 31
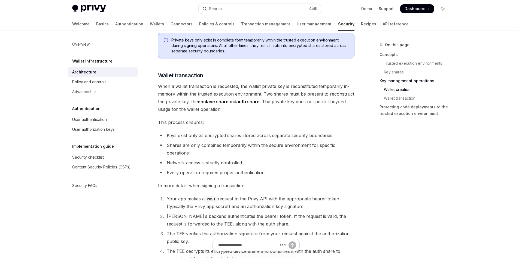
click at [211, 94] on span "When a wallet transaction is requested, the wallet private key is reconstituted…" at bounding box center [256, 97] width 196 height 31
click at [282, 96] on span "When a wallet transaction is requested, the wallet private key is reconstituted…" at bounding box center [256, 97] width 196 height 31
click at [192, 101] on span "When a wallet transaction is requested, the wallet private key is reconstituted…" at bounding box center [256, 97] width 196 height 31
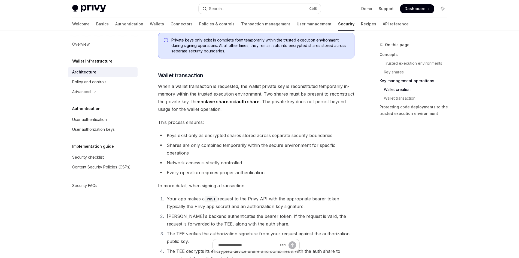
click at [192, 101] on span "When a wallet transaction is requested, the wallet private key is reconstituted…" at bounding box center [256, 97] width 196 height 31
click at [211, 102] on strong "enclave share" at bounding box center [213, 101] width 31 height 5
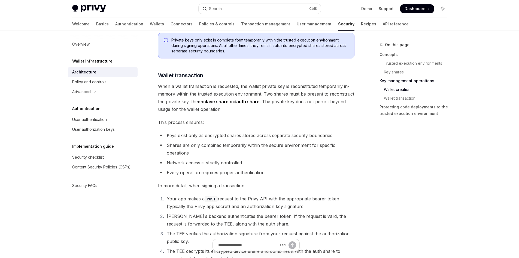
click at [207, 101] on strong "enclave share" at bounding box center [213, 101] width 31 height 5
click at [216, 100] on strong "enclave share" at bounding box center [213, 101] width 31 height 5
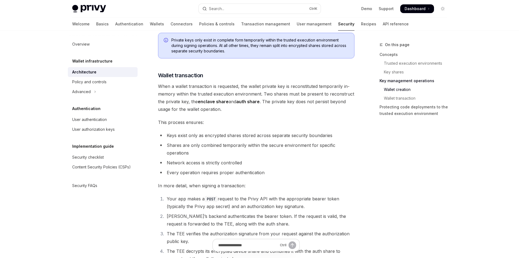
click at [216, 100] on strong "enclave share" at bounding box center [213, 101] width 31 height 5
click at [231, 99] on span "When a wallet transaction is requested, the wallet private key is reconstituted…" at bounding box center [256, 97] width 196 height 31
click at [256, 97] on span "When a wallet transaction is requested, the wallet private key is reconstituted…" at bounding box center [256, 97] width 196 height 31
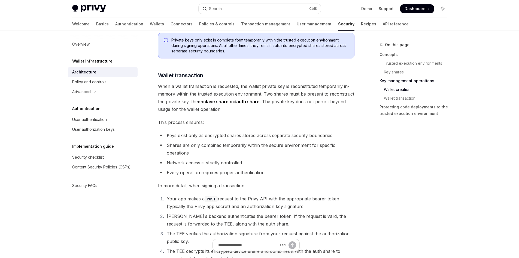
click at [256, 97] on span "When a wallet transaction is requested, the wallet private key is reconstituted…" at bounding box center [256, 97] width 196 height 31
click at [285, 103] on span "When a wallet transaction is requested, the wallet private key is reconstituted…" at bounding box center [256, 97] width 196 height 31
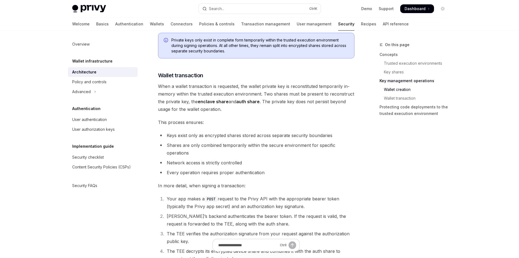
click at [281, 102] on span "When a wallet transaction is requested, the wallet private key is reconstituted…" at bounding box center [256, 97] width 196 height 31
click at [274, 102] on span "When a wallet transaction is requested, the wallet private key is reconstituted…" at bounding box center [256, 97] width 196 height 31
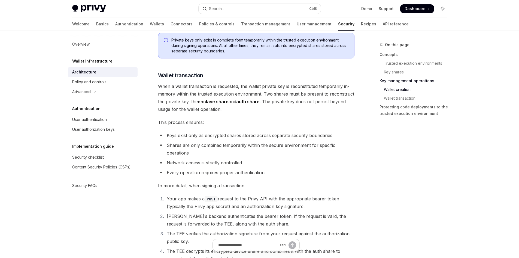
click at [274, 102] on span "When a wallet transaction is requested, the wallet private key is reconstituted…" at bounding box center [256, 97] width 196 height 31
click at [282, 100] on span "When a wallet transaction is requested, the wallet private key is reconstituted…" at bounding box center [256, 97] width 196 height 31
click at [263, 101] on span "When a wallet transaction is requested, the wallet private key is reconstituted…" at bounding box center [256, 97] width 196 height 31
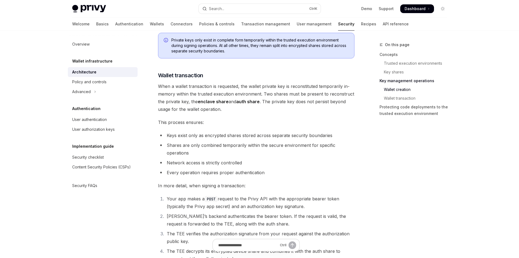
click at [263, 101] on span "When a wallet transaction is requested, the wallet private key is reconstituted…" at bounding box center [256, 97] width 196 height 31
click at [243, 99] on strong "auth share" at bounding box center [247, 101] width 23 height 5
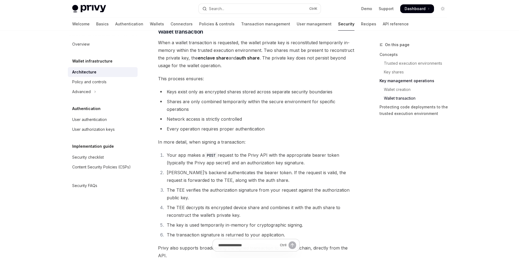
scroll to position [797, 0]
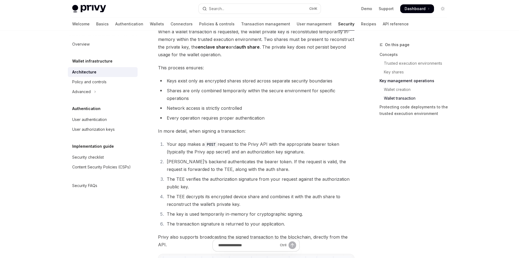
click at [182, 71] on span "This process ensures:" at bounding box center [256, 68] width 196 height 8
click at [190, 69] on span "This process ensures:" at bounding box center [256, 68] width 196 height 8
click at [191, 69] on span "This process ensures:" at bounding box center [256, 68] width 196 height 8
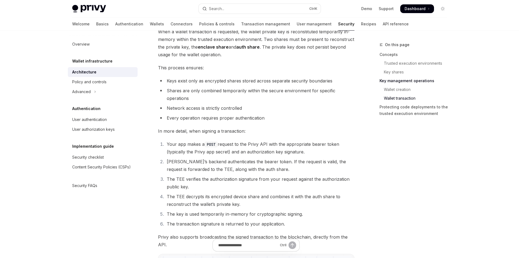
click at [177, 82] on li "Keys exist only as encrypted shares stored across separate security boundaries" at bounding box center [256, 81] width 196 height 8
click at [194, 81] on li "Keys exist only as encrypted shares stored across separate security boundaries" at bounding box center [256, 81] width 196 height 8
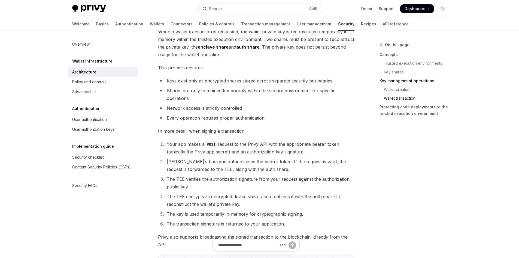
click at [194, 81] on li "Keys exist only as encrypted shares stored across separate security boundaries" at bounding box center [256, 81] width 196 height 8
click at [188, 82] on li "Keys exist only as encrypted shares stored across separate security boundaries" at bounding box center [256, 81] width 196 height 8
click at [198, 81] on li "Keys exist only as encrypted shares stored across separate security boundaries" at bounding box center [256, 81] width 196 height 8
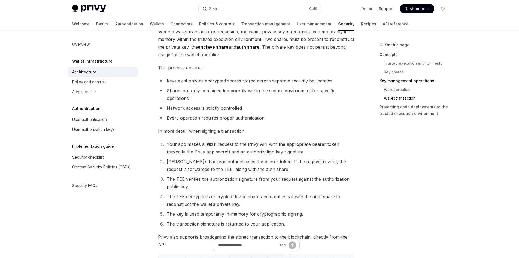
click at [198, 81] on li "Keys exist only as encrypted shares stored across separate security boundaries" at bounding box center [256, 81] width 196 height 8
click at [207, 81] on li "Keys exist only as encrypted shares stored across separate security boundaries" at bounding box center [256, 81] width 196 height 8
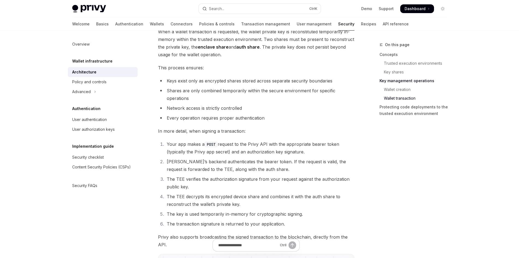
click at [202, 81] on li "Keys exist only as encrypted shares stored across separate security boundaries" at bounding box center [256, 81] width 196 height 8
click at [220, 80] on li "Keys exist only as encrypted shares stored across separate security boundaries" at bounding box center [256, 81] width 196 height 8
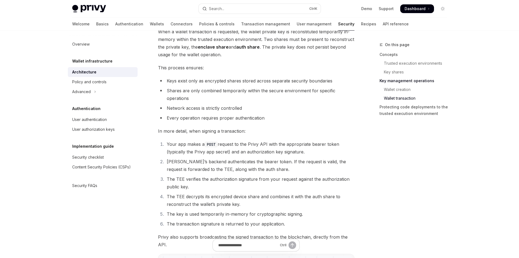
click at [220, 80] on li "Keys exist only as encrypted shares stored across separate security boundaries" at bounding box center [256, 81] width 196 height 8
click at [211, 80] on li "Keys exist only as encrypted shares stored across separate security boundaries" at bounding box center [256, 81] width 196 height 8
click at [222, 80] on li "Keys exist only as encrypted shares stored across separate security boundaries" at bounding box center [256, 81] width 196 height 8
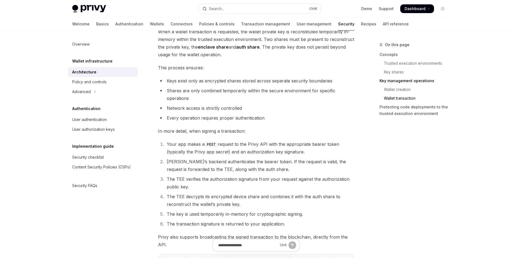
click at [222, 80] on li "Keys exist only as encrypted shares stored across separate security boundaries" at bounding box center [256, 81] width 196 height 8
click at [213, 80] on li "Keys exist only as encrypted shares stored across separate security boundaries" at bounding box center [256, 81] width 196 height 8
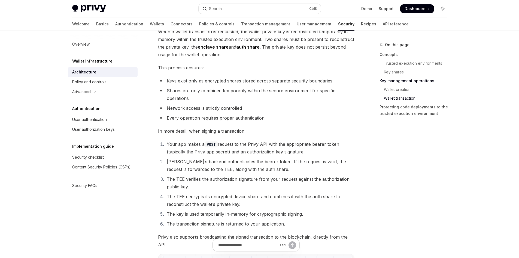
click at [219, 80] on li "Keys exist only as encrypted shares stored across separate security boundaries" at bounding box center [256, 81] width 196 height 8
click at [205, 80] on li "Keys exist only as encrypted shares stored across separate security boundaries" at bounding box center [256, 81] width 196 height 8
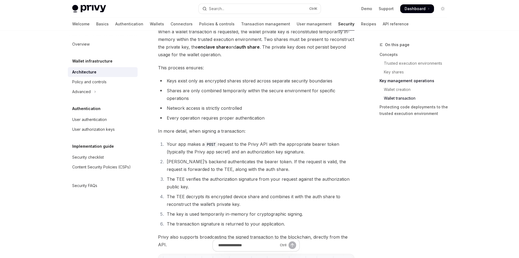
click at [178, 68] on span "This process ensures:" at bounding box center [256, 68] width 196 height 8
click at [188, 81] on li "Keys exist only as encrypted shares stored across separate security boundaries" at bounding box center [256, 81] width 196 height 8
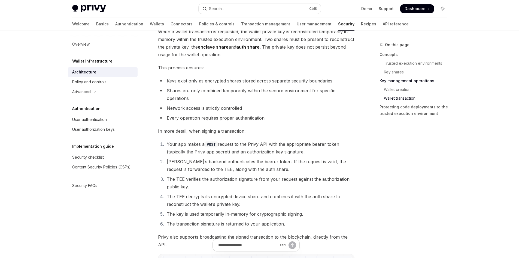
click at [188, 81] on li "Keys exist only as encrypted shares stored across separate security boundaries" at bounding box center [256, 81] width 196 height 8
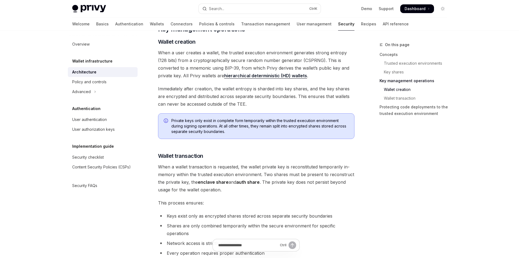
scroll to position [661, 0]
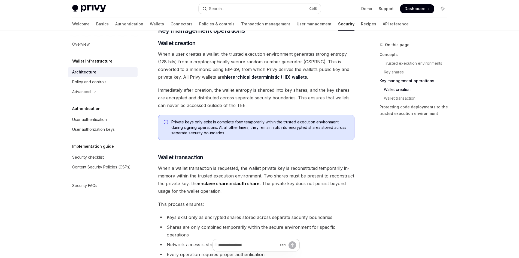
click at [202, 125] on span "Private keys only exist in complete form temporarily within the trusted executi…" at bounding box center [259, 127] width 177 height 16
click at [212, 124] on span "Private keys only exist in complete form temporarily within the trusted executi…" at bounding box center [259, 127] width 177 height 16
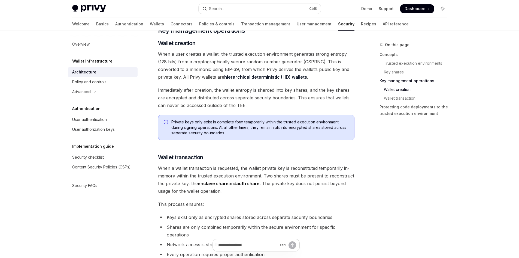
click at [212, 124] on span "Private keys only exist in complete form temporarily within the trusted executi…" at bounding box center [259, 127] width 177 height 16
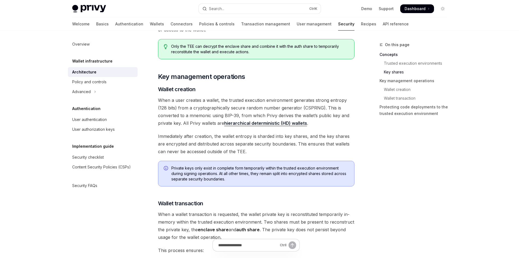
scroll to position [606, 0]
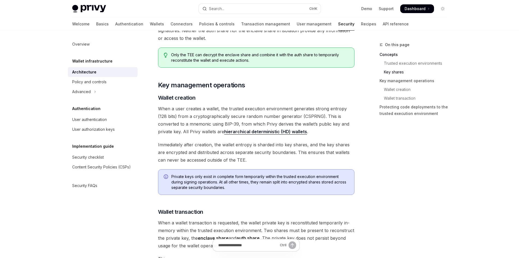
click at [211, 183] on span "Private keys only exist in complete form temporarily within the trusted executi…" at bounding box center [259, 182] width 177 height 16
click at [224, 182] on span "Private keys only exist in complete form temporarily within the trusted executi…" at bounding box center [259, 182] width 177 height 16
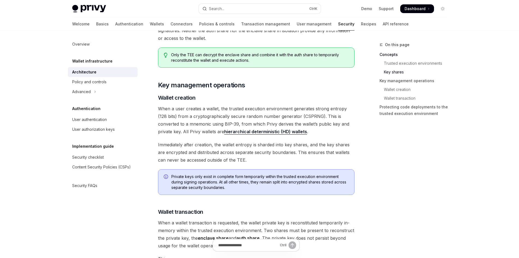
click at [224, 182] on span "Private keys only exist in complete form temporarily within the trusted executi…" at bounding box center [259, 182] width 177 height 16
click at [237, 181] on span "Private keys only exist in complete form temporarily within the trusted executi…" at bounding box center [259, 182] width 177 height 16
click at [229, 178] on span "Private keys only exist in complete form temporarily within the trusted executi…" at bounding box center [259, 182] width 177 height 16
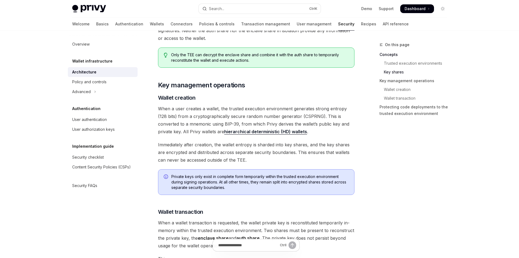
click at [229, 178] on span "Private keys only exist in complete form temporarily within the trusted executi…" at bounding box center [259, 182] width 177 height 16
click at [250, 181] on span "Private keys only exist in complete form temporarily within the trusted executi…" at bounding box center [259, 182] width 177 height 16
click at [242, 181] on span "Private keys only exist in complete form temporarily within the trusted executi…" at bounding box center [259, 182] width 177 height 16
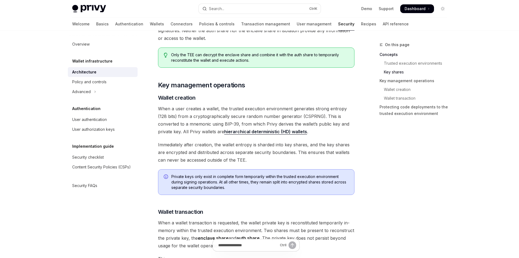
click at [242, 181] on span "Private keys only exist in complete form temporarily within the trusted executi…" at bounding box center [259, 182] width 177 height 16
click at [239, 180] on span "Private keys only exist in complete form temporarily within the trusted executi…" at bounding box center [259, 182] width 177 height 16
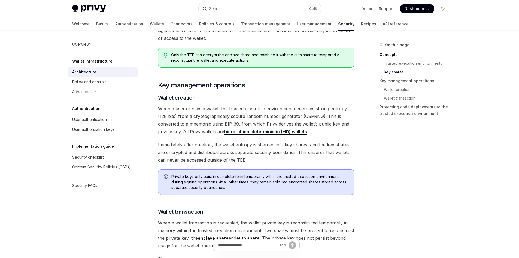
click at [257, 180] on span "Private keys only exist in complete form temporarily within the trusted executi…" at bounding box center [259, 182] width 177 height 16
click at [242, 180] on span "Private keys only exist in complete form temporarily within the trusted executi…" at bounding box center [259, 182] width 177 height 16
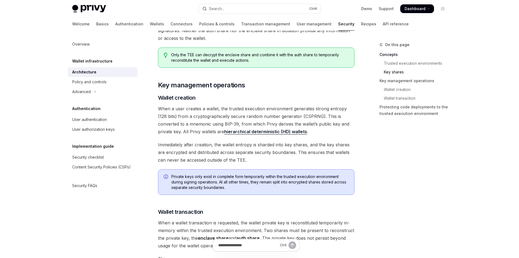
click at [242, 180] on span "Private keys only exist in complete form temporarily within the trusted executi…" at bounding box center [259, 182] width 177 height 16
click at [253, 179] on span "Private keys only exist in complete form temporarily within the trusted executi…" at bounding box center [259, 182] width 177 height 16
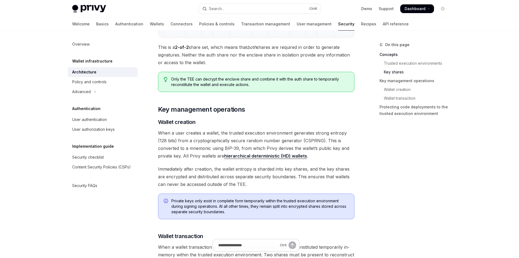
scroll to position [579, 0]
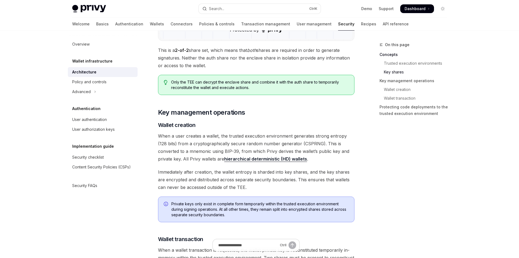
click at [188, 139] on span "When a user creates a wallet, the trusted execution environment generates stron…" at bounding box center [256, 147] width 196 height 31
click at [181, 137] on span "When a user creates a wallet, the trusted execution environment generates stron…" at bounding box center [256, 147] width 196 height 31
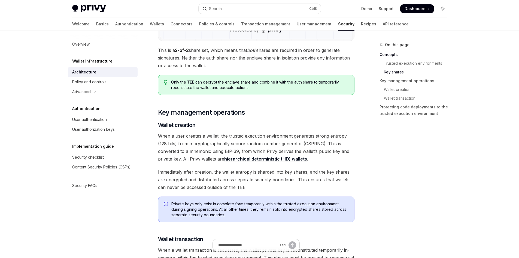
click at [181, 137] on span "When a user creates a wallet, the trusted execution environment generates stron…" at bounding box center [256, 147] width 196 height 31
click at [190, 137] on span "When a user creates a wallet, the trusted execution environment generates stron…" at bounding box center [256, 147] width 196 height 31
click at [184, 138] on span "When a user creates a wallet, the trusted execution environment generates stron…" at bounding box center [256, 147] width 196 height 31
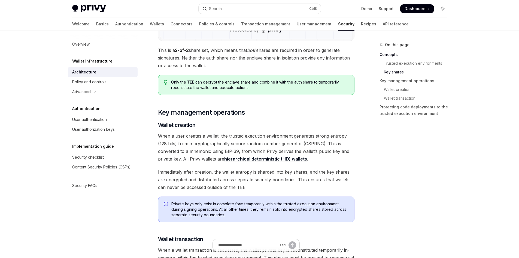
click at [184, 138] on span "When a user creates a wallet, the trusted execution environment generates stron…" at bounding box center [256, 147] width 196 height 31
click at [203, 139] on span "When a user creates a wallet, the trusted execution environment generates stron…" at bounding box center [256, 147] width 196 height 31
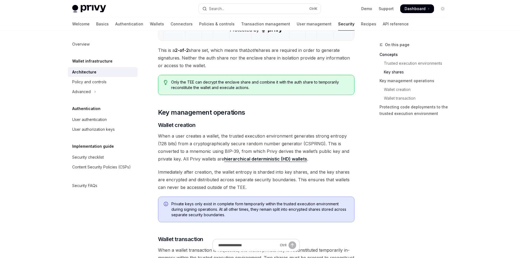
click at [229, 140] on span "When a user creates a wallet, the trusted execution environment generates stron…" at bounding box center [256, 147] width 196 height 31
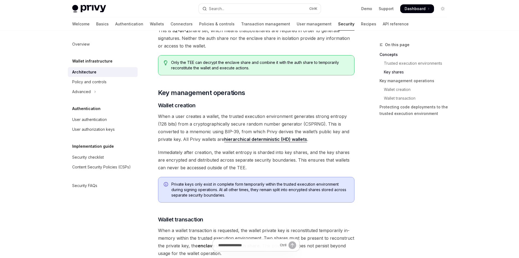
scroll to position [742, 0]
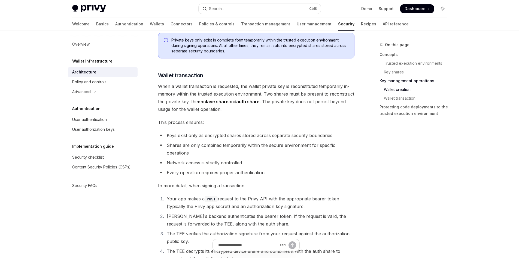
click at [179, 92] on span "When a wallet transaction is requested, the wallet private key is reconstituted…" at bounding box center [256, 97] width 196 height 31
click at [202, 93] on span "When a wallet transaction is requested, the wallet private key is reconstituted…" at bounding box center [256, 97] width 196 height 31
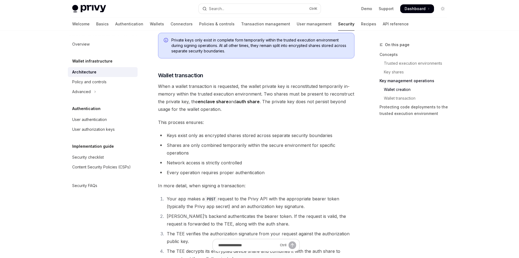
click at [202, 93] on span "When a wallet transaction is requested, the wallet private key is reconstituted…" at bounding box center [256, 97] width 196 height 31
click at [190, 92] on span "When a wallet transaction is requested, the wallet private key is reconstituted…" at bounding box center [256, 97] width 196 height 31
click at [212, 89] on span "When a wallet transaction is requested, the wallet private key is reconstituted…" at bounding box center [256, 97] width 196 height 31
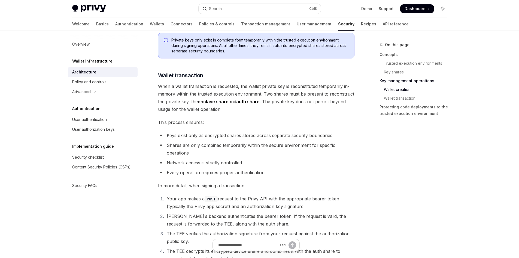
click at [212, 89] on span "When a wallet transaction is requested, the wallet private key is reconstituted…" at bounding box center [256, 97] width 196 height 31
click at [244, 91] on span "When a wallet transaction is requested, the wallet private key is reconstituted…" at bounding box center [256, 97] width 196 height 31
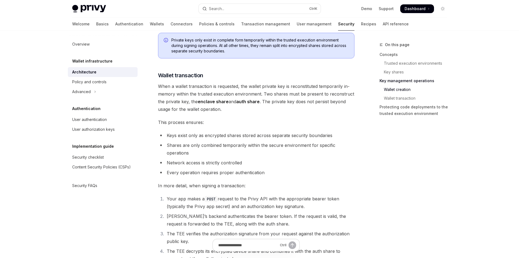
click at [244, 91] on span "When a wallet transaction is requested, the wallet private key is reconstituted…" at bounding box center [256, 97] width 196 height 31
click at [261, 89] on span "When a wallet transaction is requested, the wallet private key is reconstituted…" at bounding box center [256, 97] width 196 height 31
click at [240, 89] on span "When a wallet transaction is requested, the wallet private key is reconstituted…" at bounding box center [256, 97] width 196 height 31
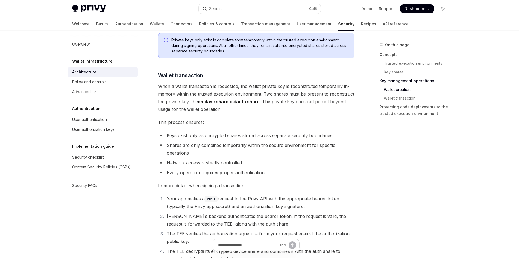
click at [240, 89] on span "When a wallet transaction is requested, the wallet private key is reconstituted…" at bounding box center [256, 97] width 196 height 31
click at [258, 89] on span "When a wallet transaction is requested, the wallet private key is reconstituted…" at bounding box center [256, 97] width 196 height 31
click at [244, 89] on span "When a wallet transaction is requested, the wallet private key is reconstituted…" at bounding box center [256, 97] width 196 height 31
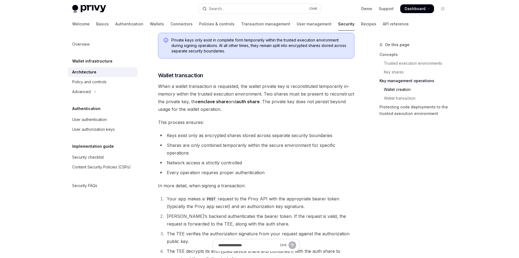
click at [244, 89] on span "When a wallet transaction is requested, the wallet private key is reconstituted…" at bounding box center [256, 97] width 196 height 31
click at [204, 93] on span "When a wallet transaction is requested, the wallet private key is reconstituted…" at bounding box center [256, 97] width 196 height 31
drag, startPoint x: 186, startPoint y: 96, endPoint x: 235, endPoint y: 94, distance: 48.8
click at [231, 94] on span "When a wallet transaction is requested, the wallet private key is reconstituted…" at bounding box center [256, 97] width 196 height 31
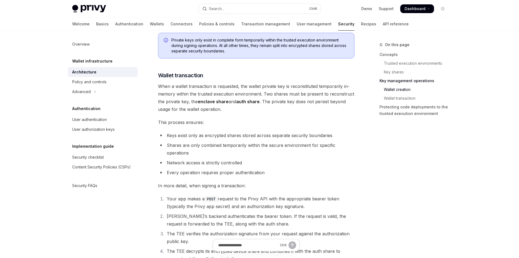
click at [235, 94] on span "When a wallet transaction is requested, the wallet private key is reconstituted…" at bounding box center [256, 97] width 196 height 31
drag, startPoint x: 207, startPoint y: 92, endPoint x: 252, endPoint y: 95, distance: 45.3
click at [239, 93] on span "When a wallet transaction is requested, the wallet private key is reconstituted…" at bounding box center [256, 97] width 196 height 31
click at [252, 95] on span "When a wallet transaction is requested, the wallet private key is reconstituted…" at bounding box center [256, 97] width 196 height 31
drag, startPoint x: 232, startPoint y: 94, endPoint x: 257, endPoint y: 95, distance: 25.6
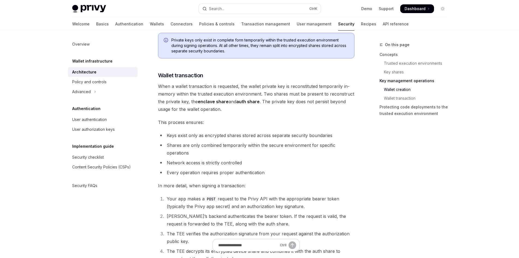
click at [255, 95] on span "When a wallet transaction is requested, the wallet private key is reconstituted…" at bounding box center [256, 97] width 196 height 31
click at [264, 95] on span "When a wallet transaction is requested, the wallet private key is reconstituted…" at bounding box center [256, 97] width 196 height 31
drag, startPoint x: 266, startPoint y: 95, endPoint x: 304, endPoint y: 96, distance: 37.6
click at [304, 96] on span "When a wallet transaction is requested, the wallet private key is reconstituted…" at bounding box center [256, 97] width 196 height 31
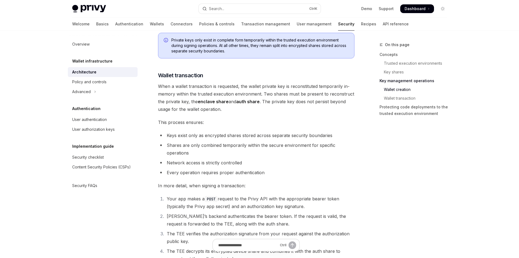
click at [314, 95] on span "When a wallet transaction is requested, the wallet private key is reconstituted…" at bounding box center [256, 97] width 196 height 31
click at [332, 95] on span "When a wallet transaction is requested, the wallet private key is reconstituted…" at bounding box center [256, 97] width 196 height 31
click at [324, 94] on span "When a wallet transaction is requested, the wallet private key is reconstituted…" at bounding box center [256, 97] width 196 height 31
click at [335, 95] on span "When a wallet transaction is requested, the wallet private key is reconstituted…" at bounding box center [256, 97] width 196 height 31
click at [332, 96] on span "When a wallet transaction is requested, the wallet private key is reconstituted…" at bounding box center [256, 97] width 196 height 31
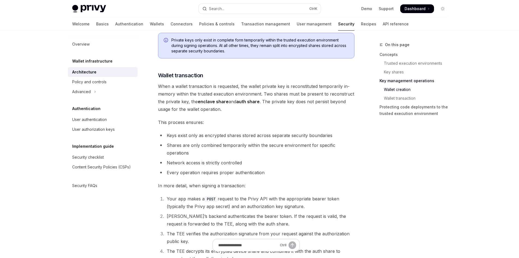
click at [340, 97] on span "When a wallet transaction is requested, the wallet private key is reconstituted…" at bounding box center [256, 97] width 196 height 31
drag, startPoint x: 159, startPoint y: 100, endPoint x: 197, endPoint y: 101, distance: 38.4
click at [192, 100] on span "When a wallet transaction is requested, the wallet private key is reconstituted…" at bounding box center [256, 97] width 196 height 31
click at [202, 101] on strong "enclave share" at bounding box center [213, 101] width 31 height 5
drag, startPoint x: 196, startPoint y: 100, endPoint x: 242, endPoint y: 103, distance: 46.1
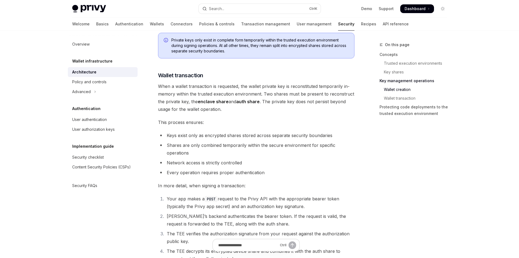
click at [232, 102] on span "When a wallet transaction is requested, the wallet private key is reconstituted…" at bounding box center [256, 97] width 196 height 31
click at [245, 103] on strong "auth share" at bounding box center [247, 101] width 23 height 5
drag, startPoint x: 211, startPoint y: 101, endPoint x: 235, endPoint y: 102, distance: 23.7
click at [231, 102] on span "When a wallet transaction is requested, the wallet private key is reconstituted…" at bounding box center [256, 97] width 196 height 31
click at [241, 102] on strong "auth share" at bounding box center [247, 101] width 23 height 5
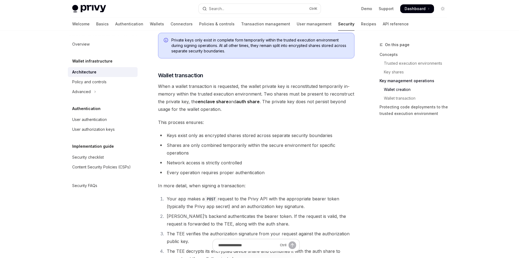
drag, startPoint x: 241, startPoint y: 102, endPoint x: 254, endPoint y: 101, distance: 12.8
click at [247, 102] on strong "auth share" at bounding box center [247, 101] width 23 height 5
drag, startPoint x: 254, startPoint y: 101, endPoint x: 265, endPoint y: 101, distance: 10.9
click at [255, 101] on strong "auth share" at bounding box center [247, 101] width 23 height 5
drag, startPoint x: 261, startPoint y: 101, endPoint x: 335, endPoint y: 110, distance: 74.1
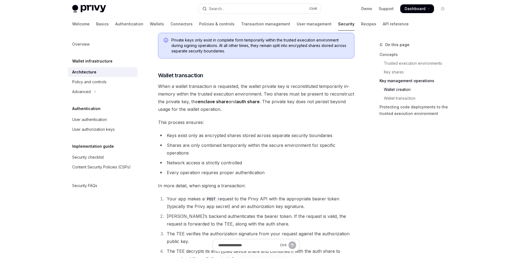
click at [332, 109] on span "When a wallet transaction is requested, the wallet private key is reconstituted…" at bounding box center [256, 97] width 196 height 31
click at [335, 110] on span "When a wallet transaction is requested, the wallet private key is reconstituted…" at bounding box center [256, 97] width 196 height 31
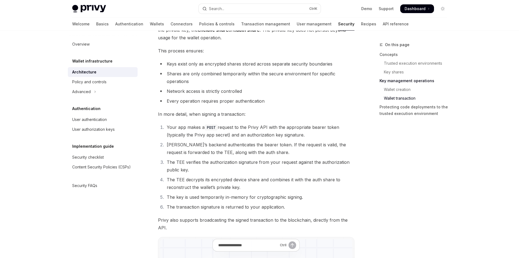
scroll to position [824, 0]
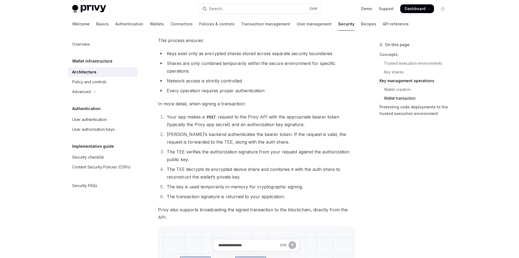
click at [183, 82] on li "Network access is strictly controlled" at bounding box center [256, 81] width 196 height 8
click at [194, 81] on li "Network access is strictly controlled" at bounding box center [256, 81] width 196 height 8
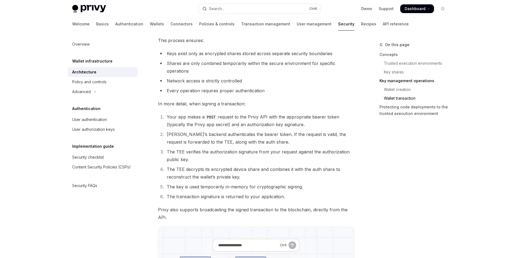
click at [194, 81] on li "Network access is strictly controlled" at bounding box center [256, 81] width 196 height 8
click at [212, 88] on li "Every operation requires proper authentication" at bounding box center [256, 91] width 196 height 8
click at [215, 88] on li "Every operation requires proper authentication" at bounding box center [256, 91] width 196 height 8
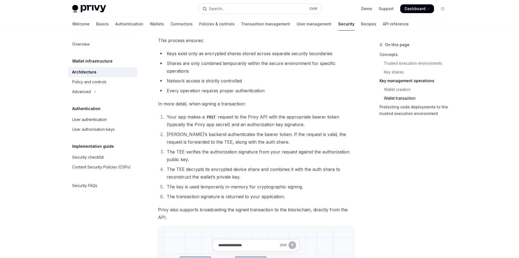
click at [216, 87] on li "Every operation requires proper authentication" at bounding box center [256, 91] width 196 height 8
click at [214, 91] on li "Every operation requires proper authentication" at bounding box center [256, 91] width 196 height 8
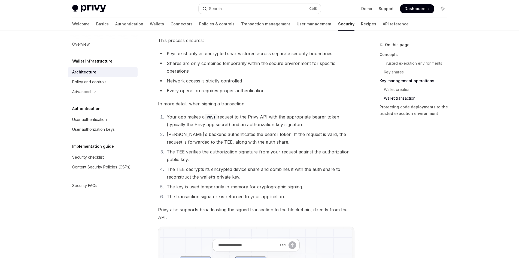
click at [231, 93] on li "Every operation requires proper authentication" at bounding box center [256, 91] width 196 height 8
